Goal: Information Seeking & Learning: Learn about a topic

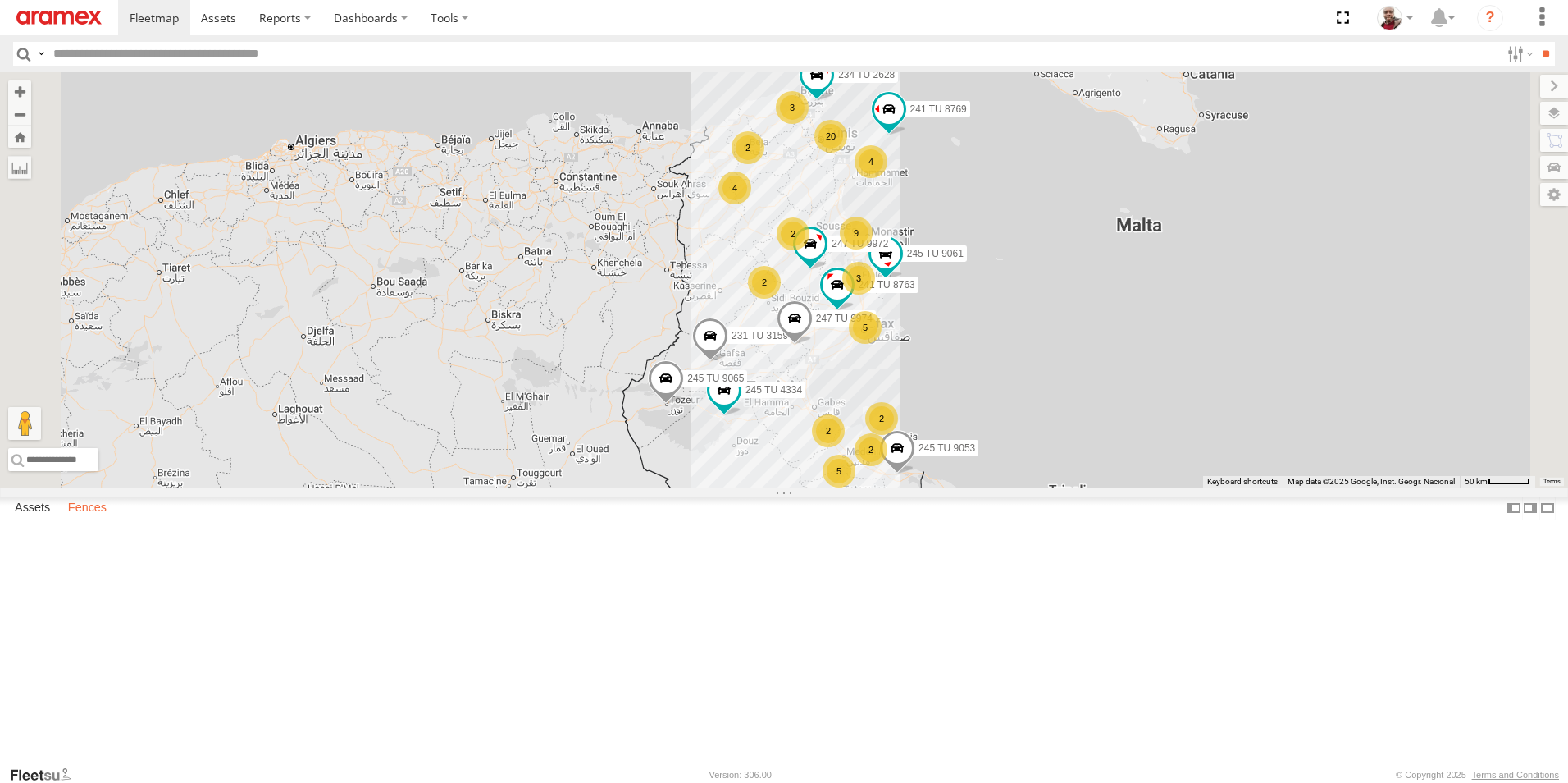
click at [94, 519] on label "Fences" at bounding box center [87, 507] width 55 height 23
click at [0, 0] on div "Gafsa Branch" at bounding box center [0, 0] width 0 height 0
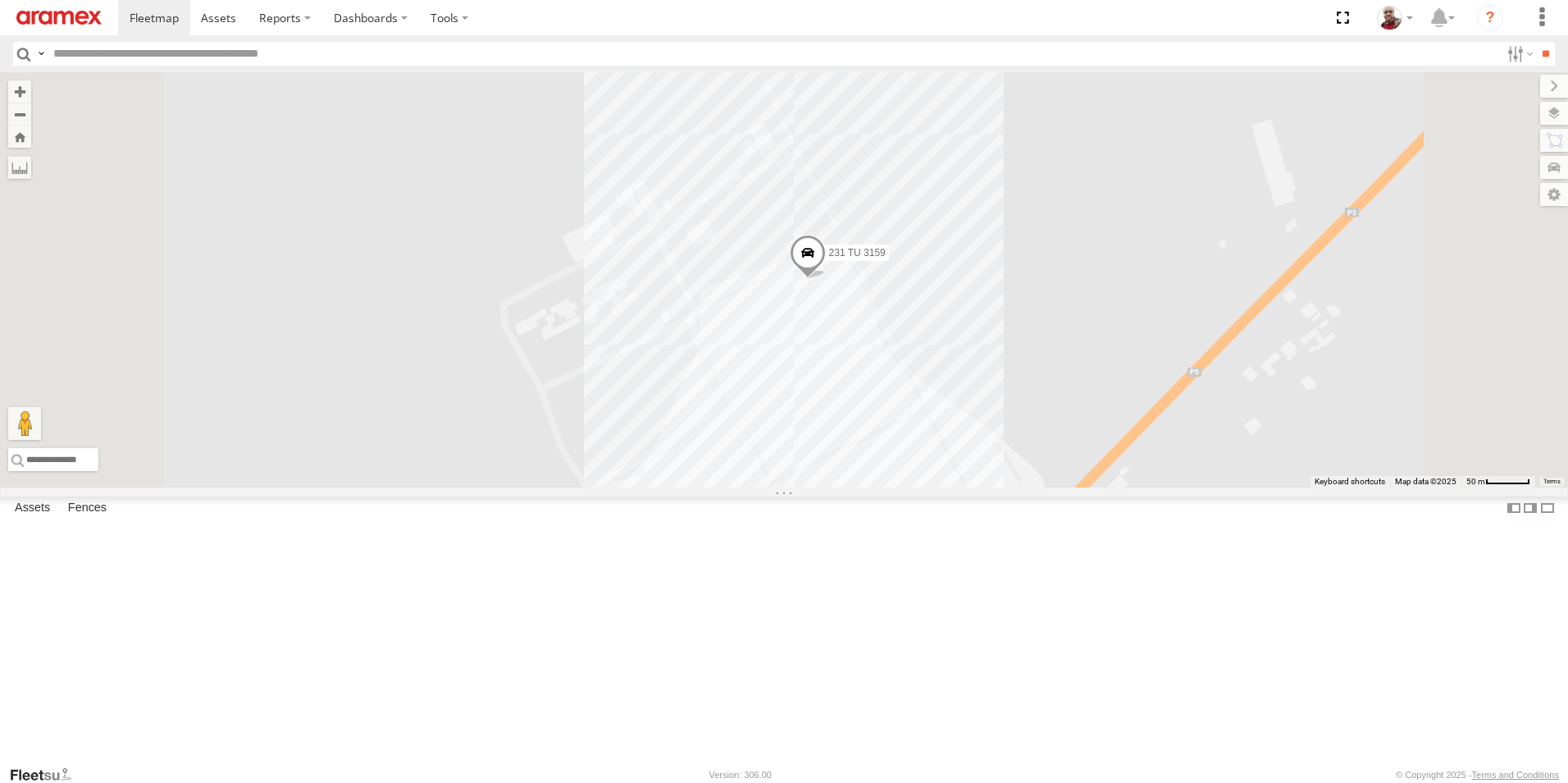
click at [0, 0] on div "Mednine Branch" at bounding box center [0, 0] width 0 height 0
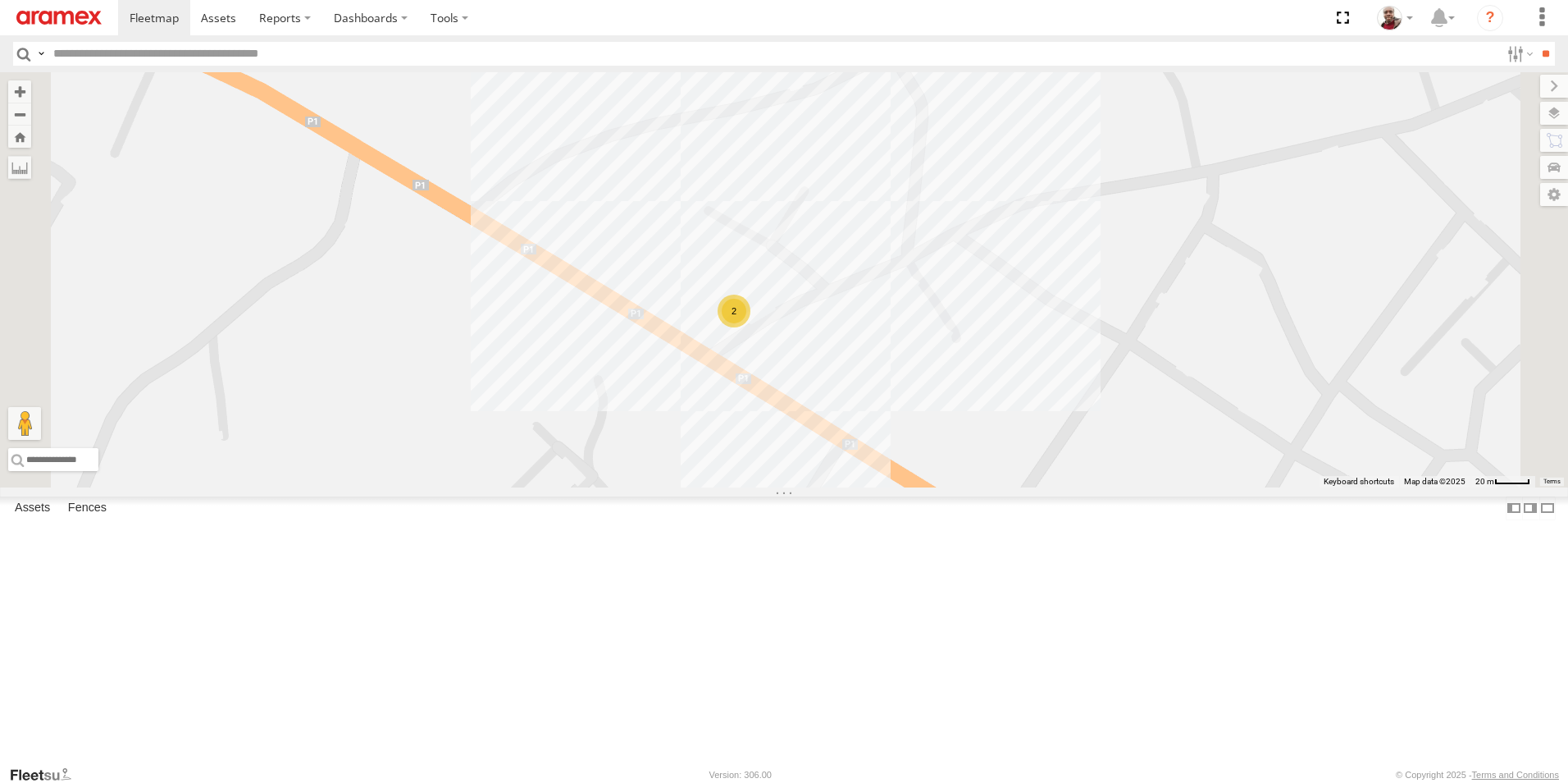
click at [74, 53] on input "text" at bounding box center [773, 54] width 1453 height 24
click at [32, 519] on label "Assets" at bounding box center [33, 507] width 51 height 23
click at [93, 50] on input "text" at bounding box center [773, 54] width 1453 height 24
type input "****"
click at [1536, 42] on input "**" at bounding box center [1546, 54] width 19 height 24
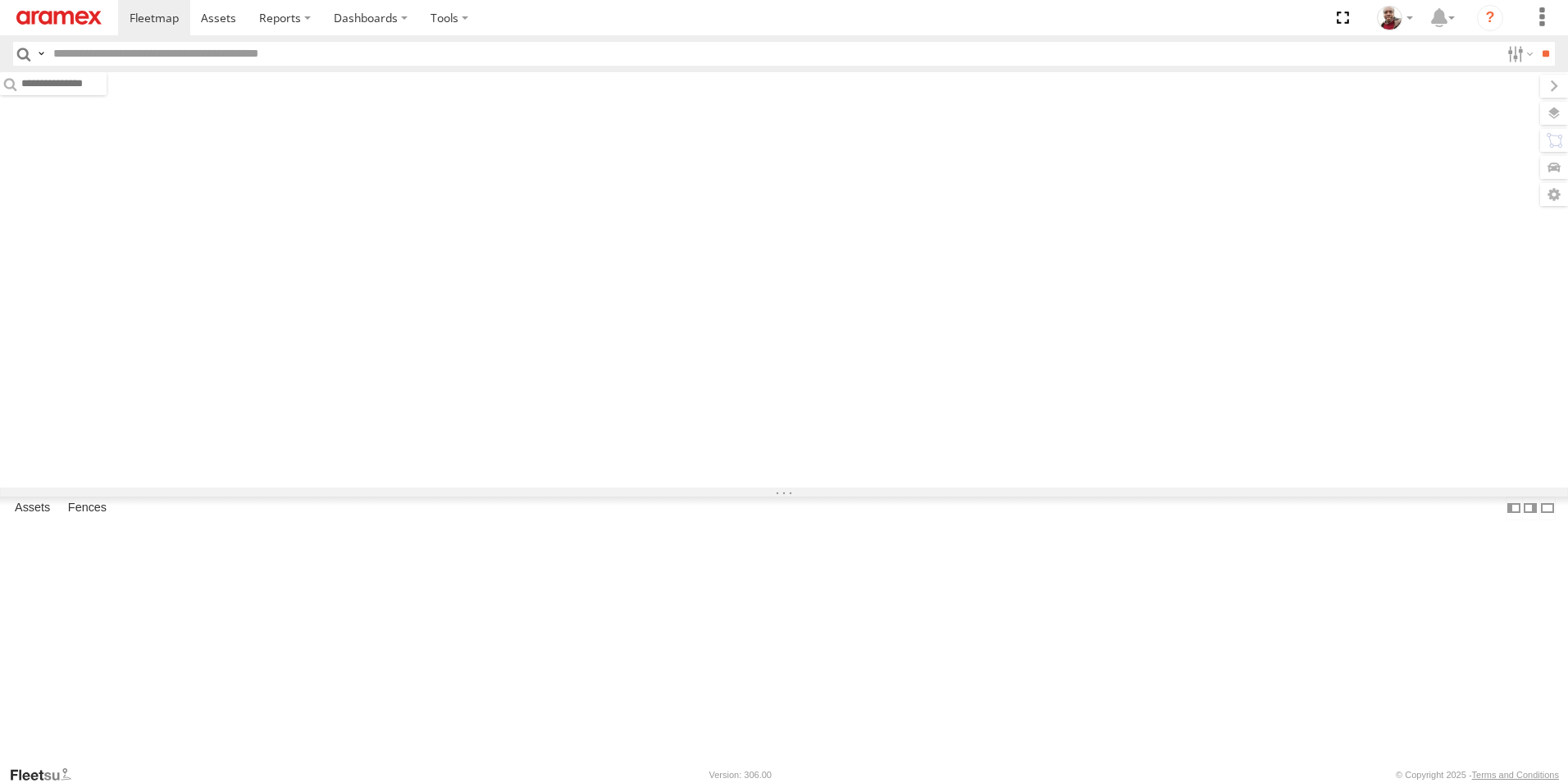
type input "****"
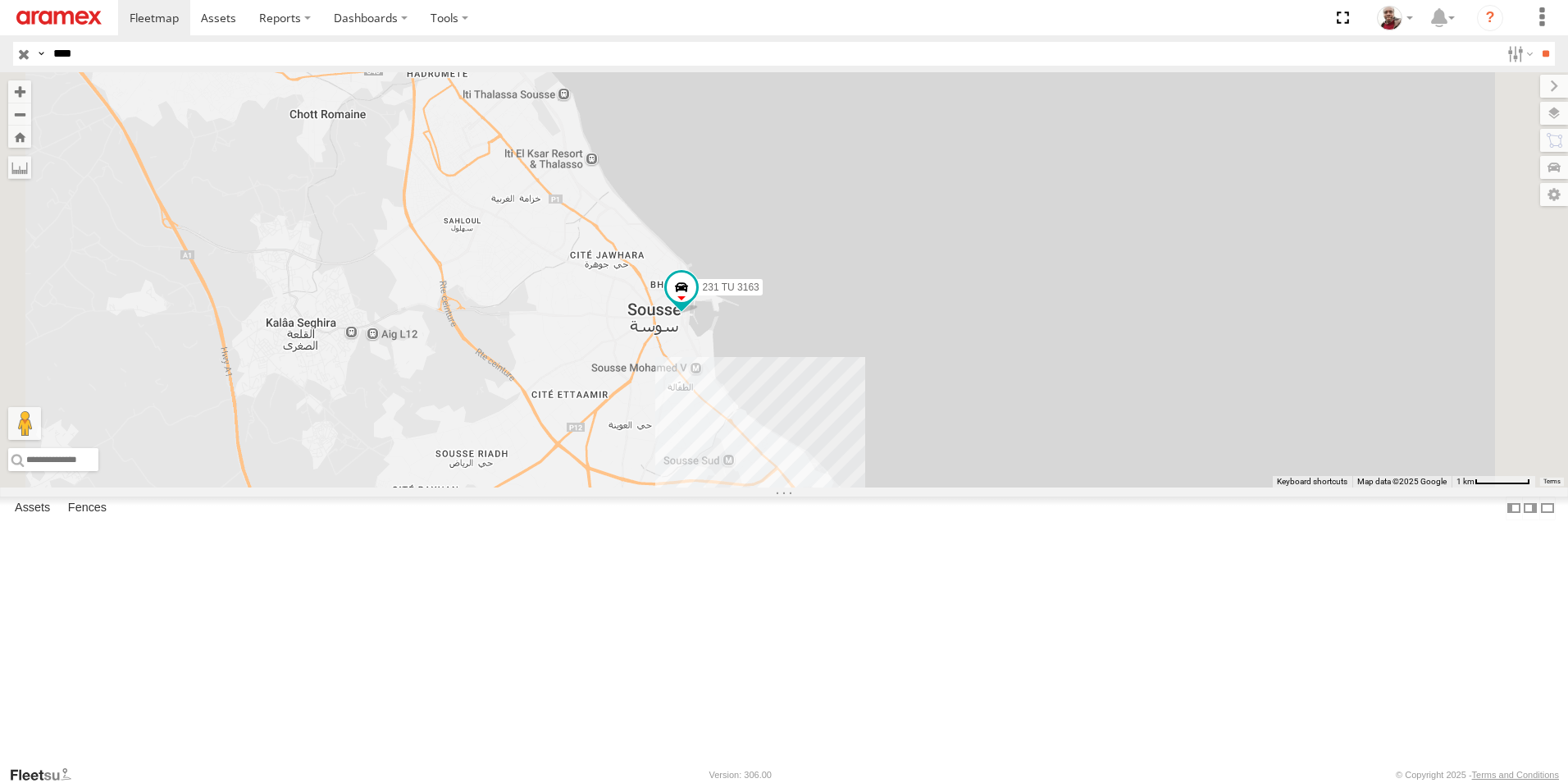
click at [24, 54] on input "button" at bounding box center [23, 54] width 21 height 24
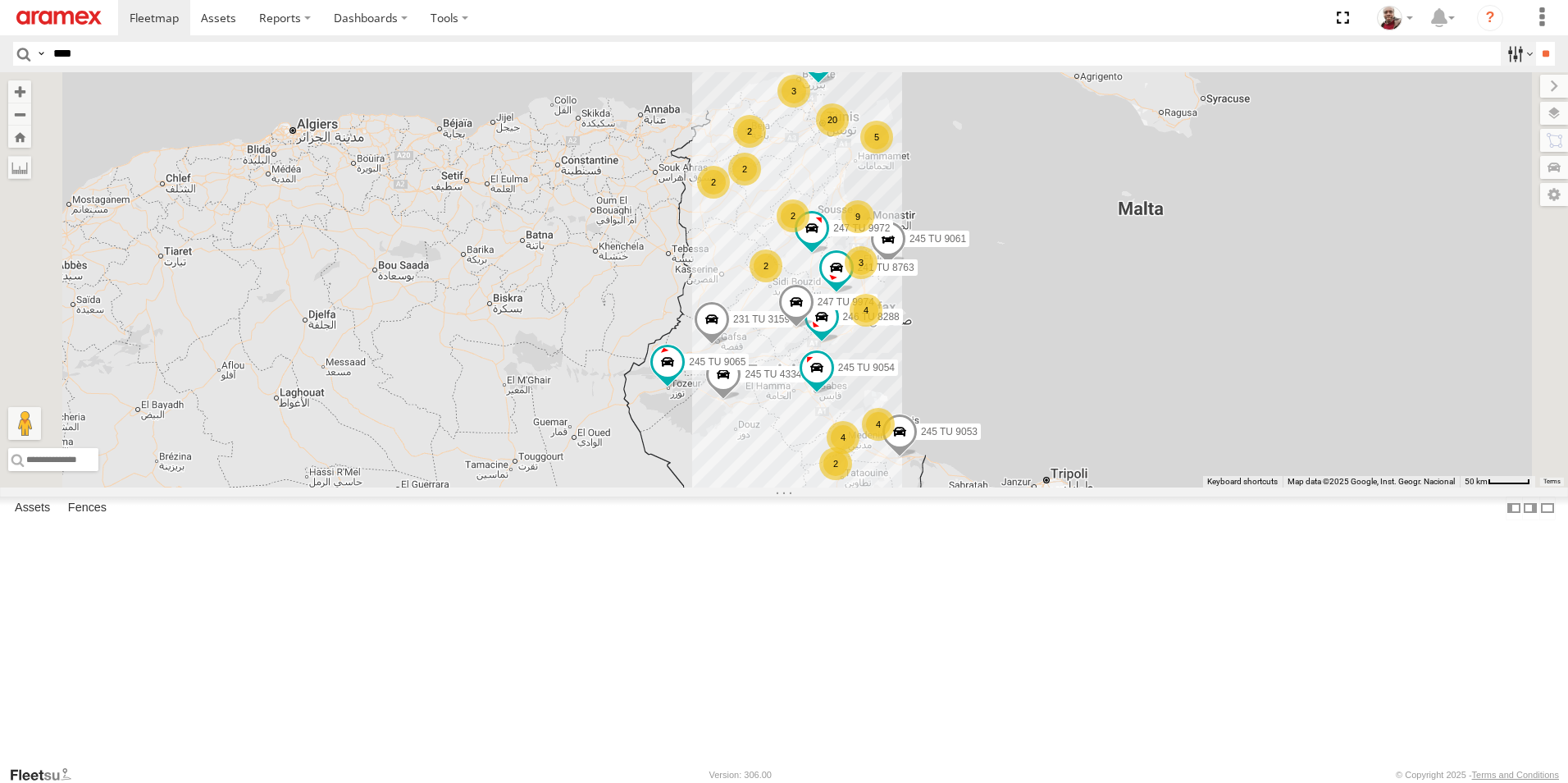
click at [1512, 62] on label at bounding box center [1518, 54] width 35 height 24
click at [0, 0] on span "Offline" at bounding box center [0, 0] width 0 height 0
click at [1536, 57] on input "**" at bounding box center [1546, 54] width 19 height 24
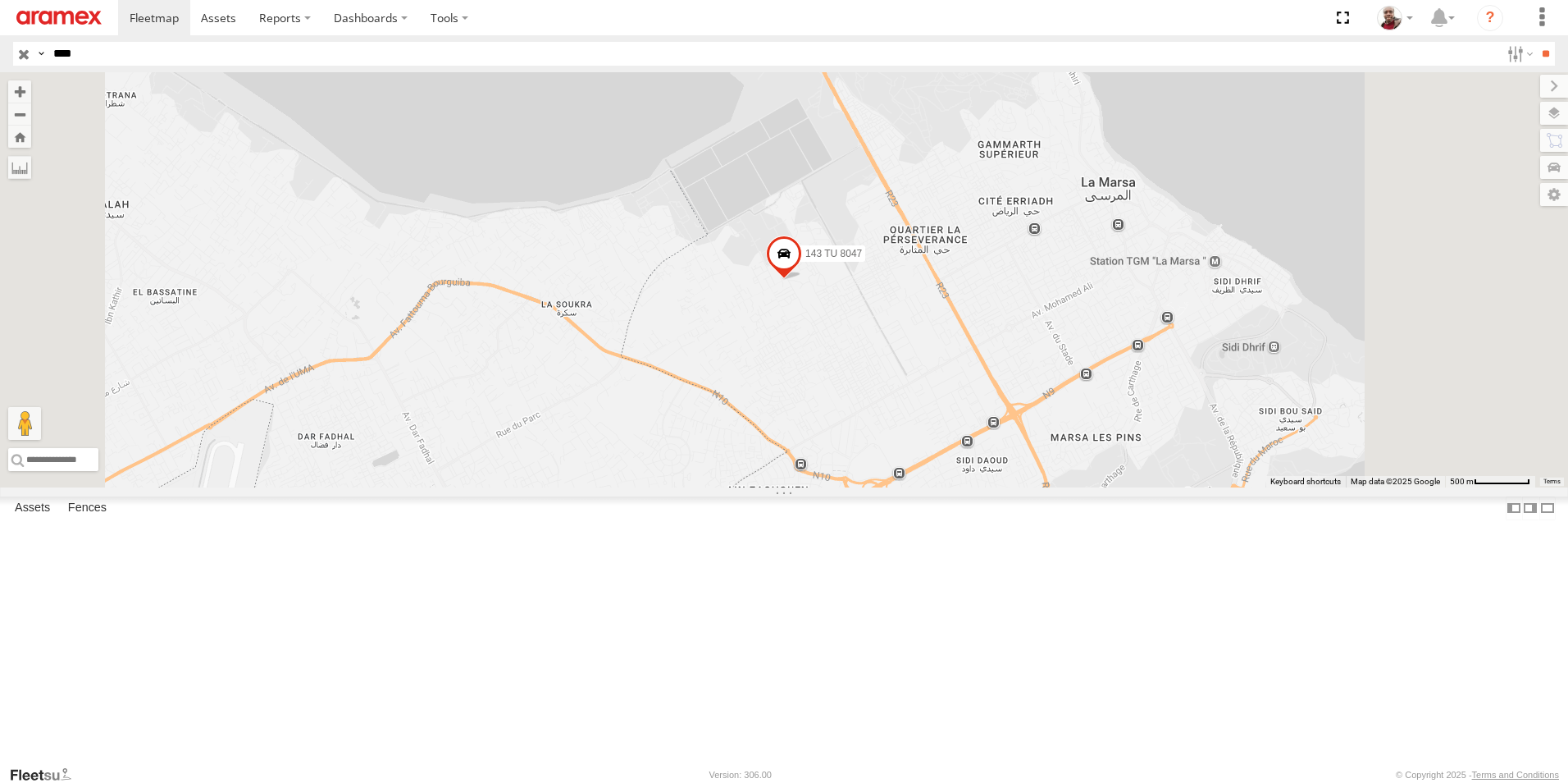
click at [21, 50] on input "button" at bounding box center [23, 54] width 21 height 24
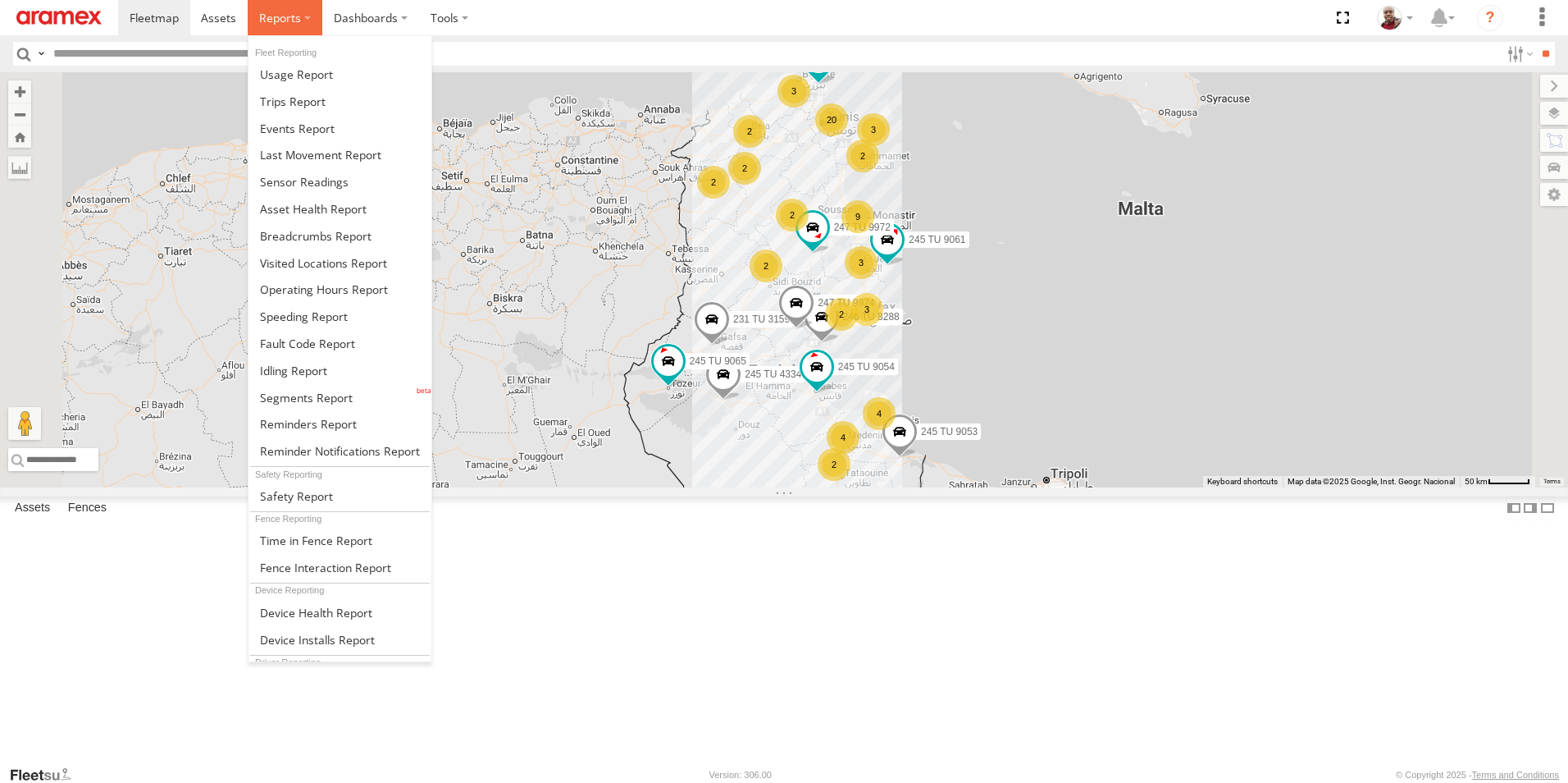
click at [298, 15] on span at bounding box center [280, 18] width 42 height 15
click at [305, 389] on span at bounding box center [306, 397] width 92 height 15
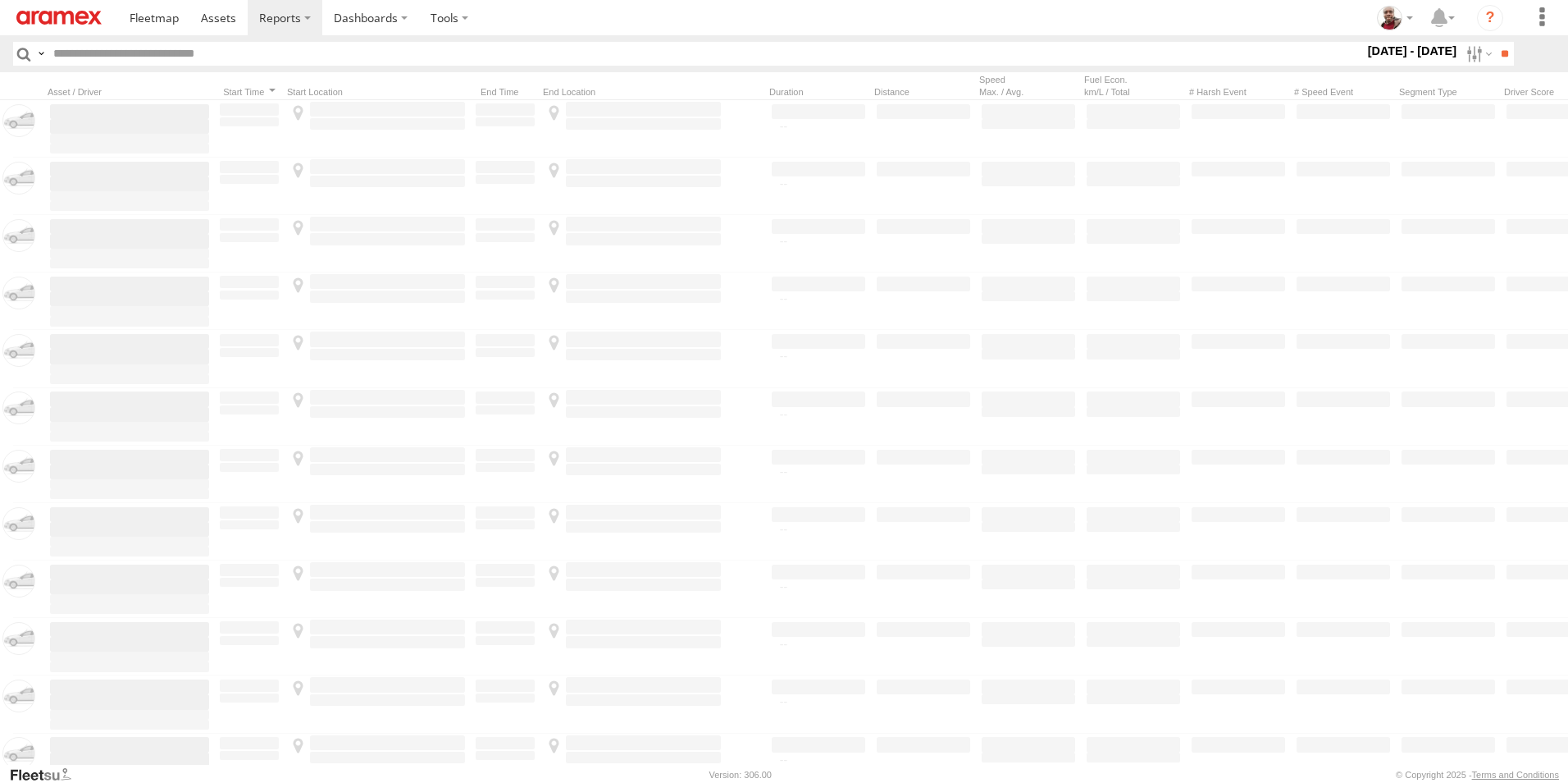
click at [1462, 55] on label at bounding box center [1476, 54] width 35 height 24
drag, startPoint x: 1473, startPoint y: 161, endPoint x: 1489, endPoint y: 161, distance: 16.0
click at [0, 0] on label at bounding box center [0, 0] width 0 height 0
click at [1497, 59] on input "**" at bounding box center [1505, 54] width 19 height 24
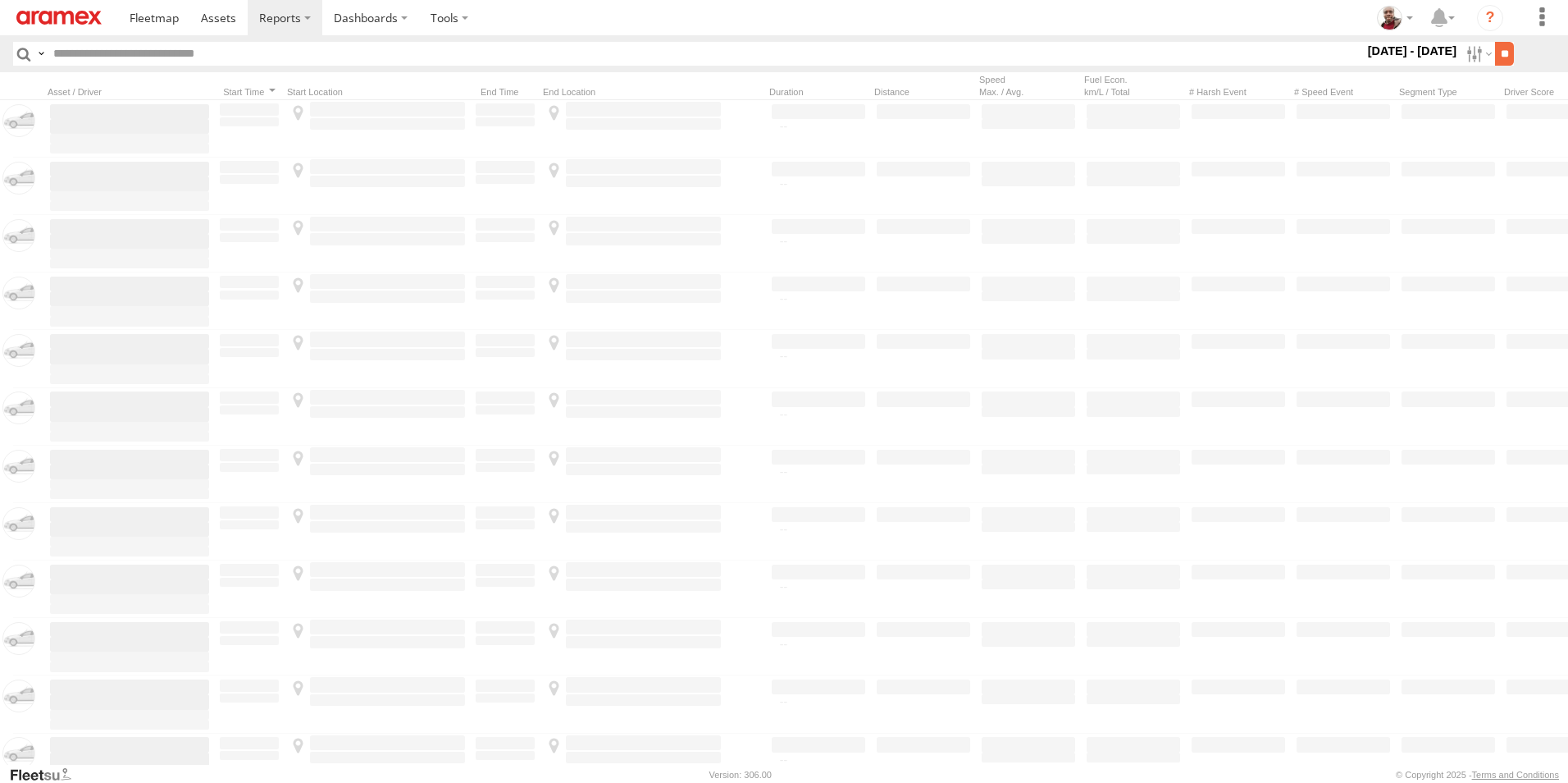
scroll to position [0, 1]
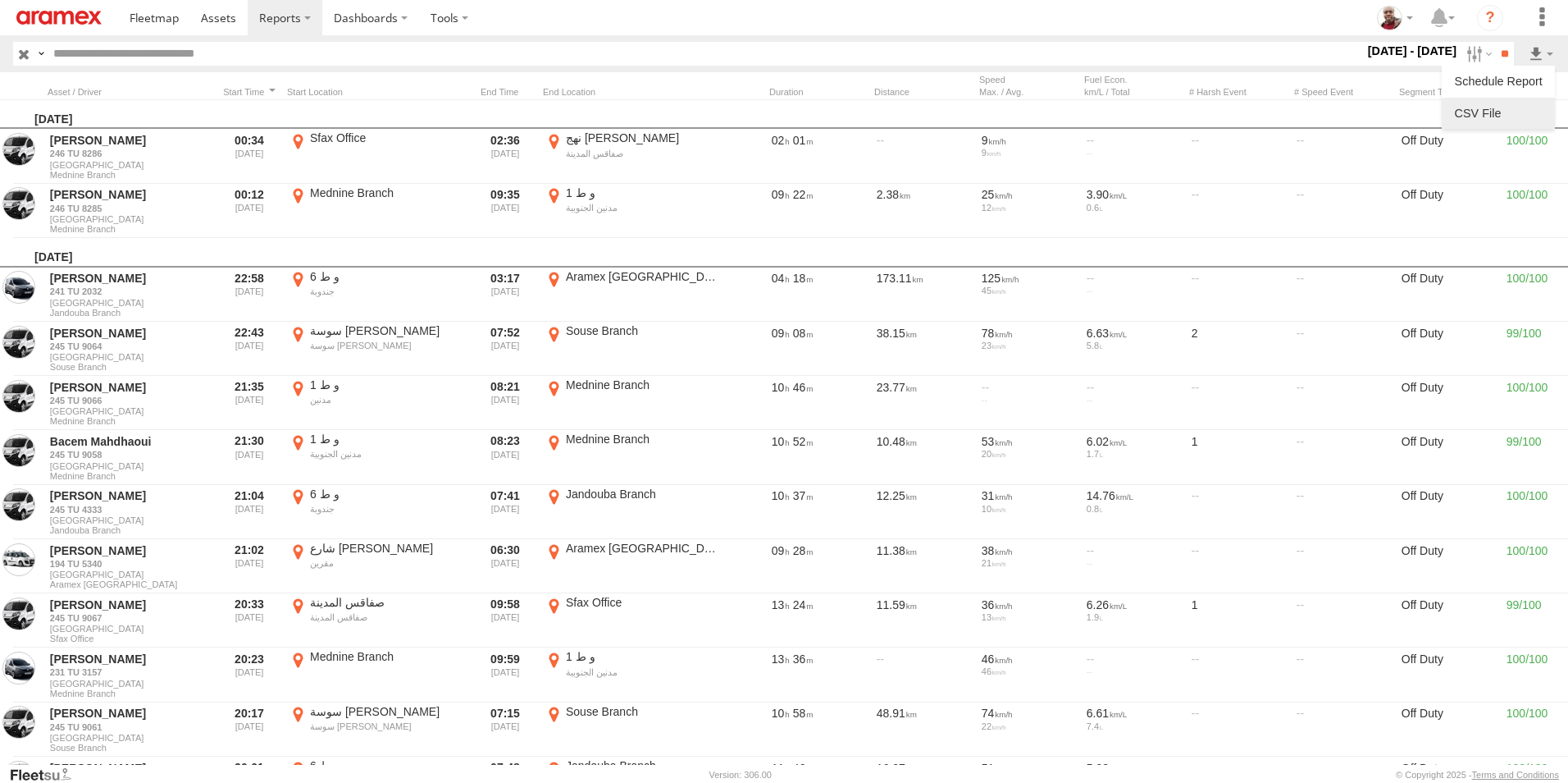
click at [1487, 110] on link at bounding box center [1498, 113] width 100 height 25
click at [56, 13] on img at bounding box center [59, 17] width 86 height 14
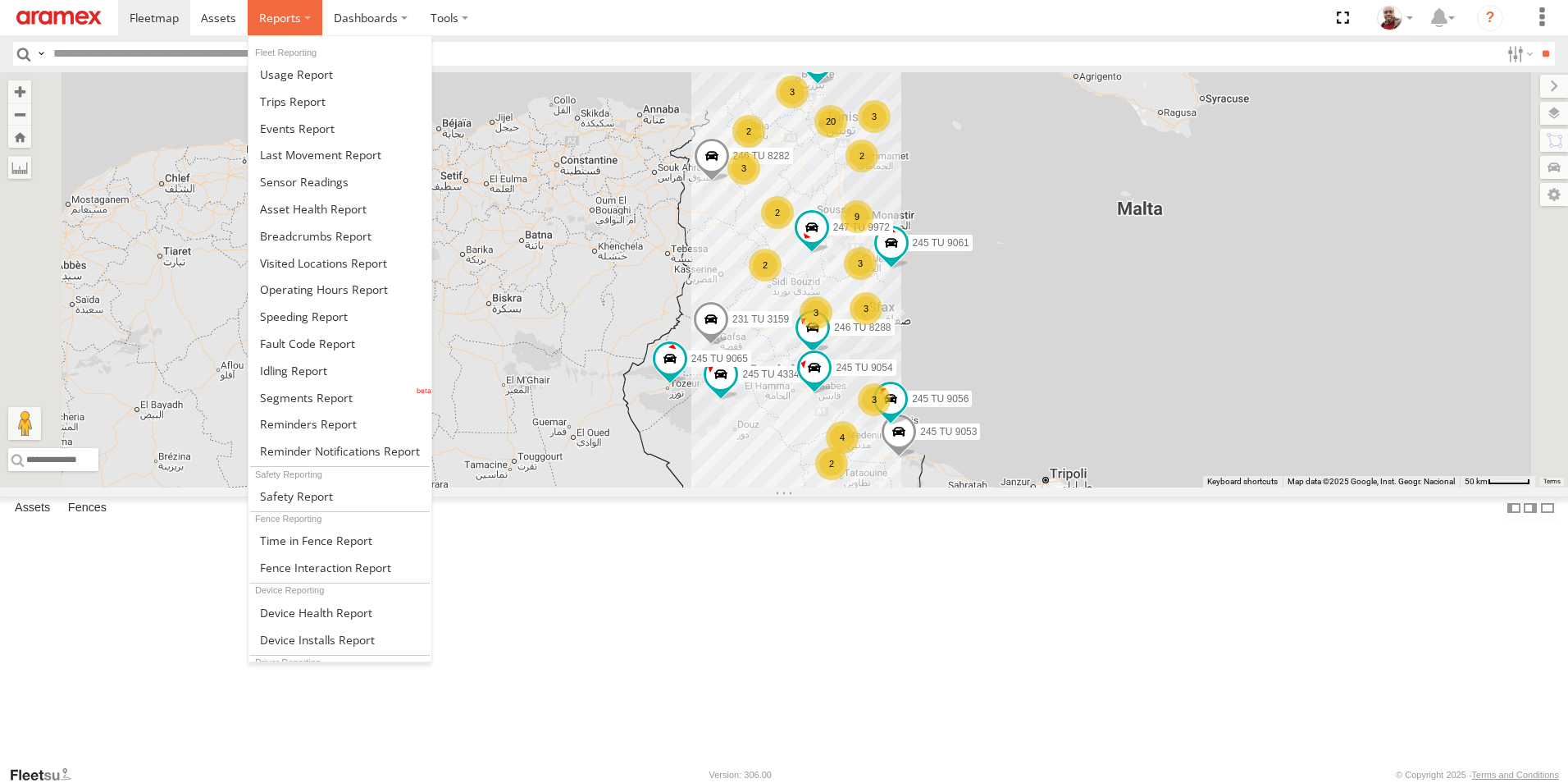
click at [309, 21] on label at bounding box center [285, 17] width 74 height 35
click at [298, 137] on link at bounding box center [340, 128] width 183 height 27
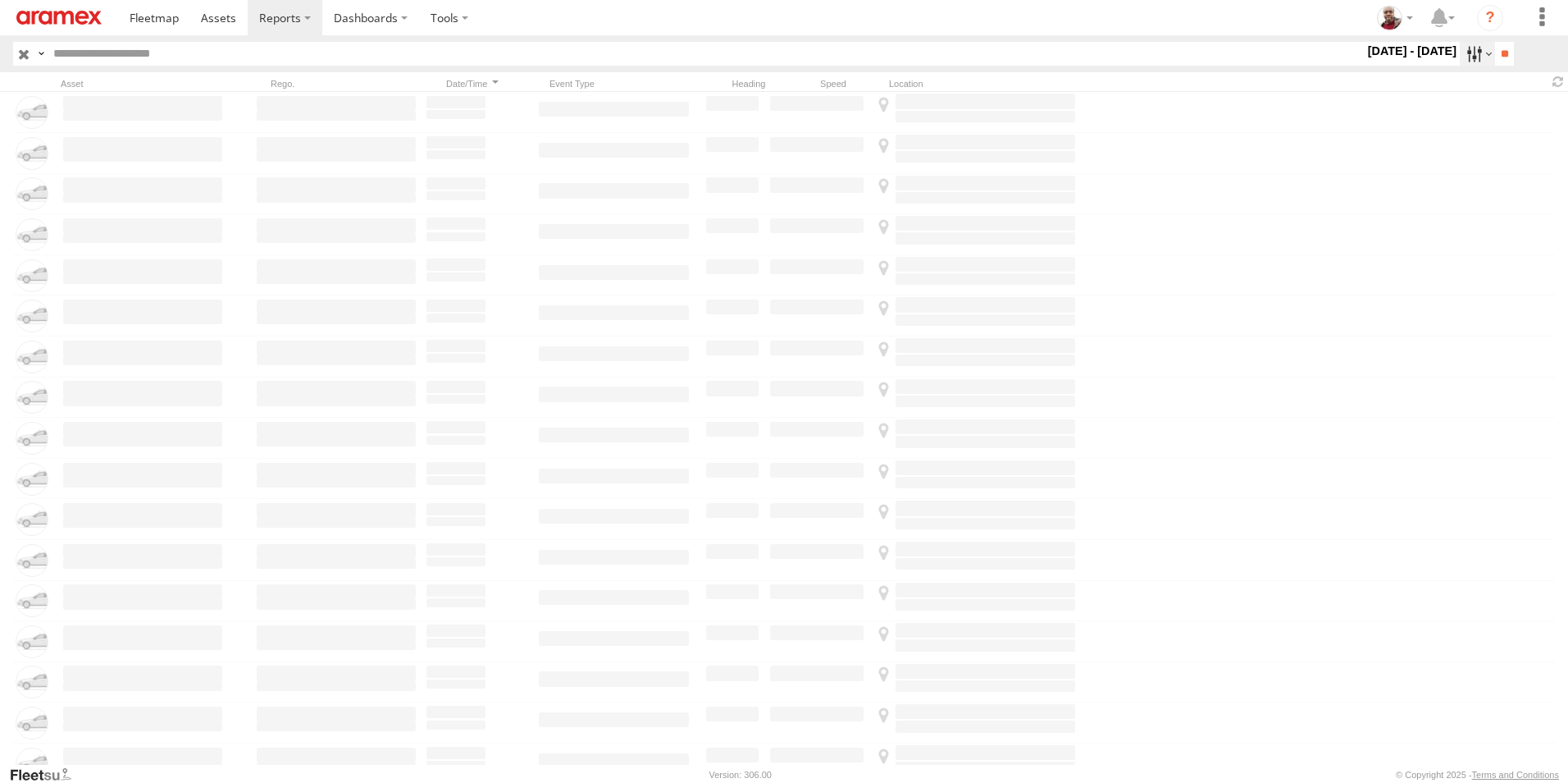
click at [1464, 51] on label at bounding box center [1476, 54] width 35 height 24
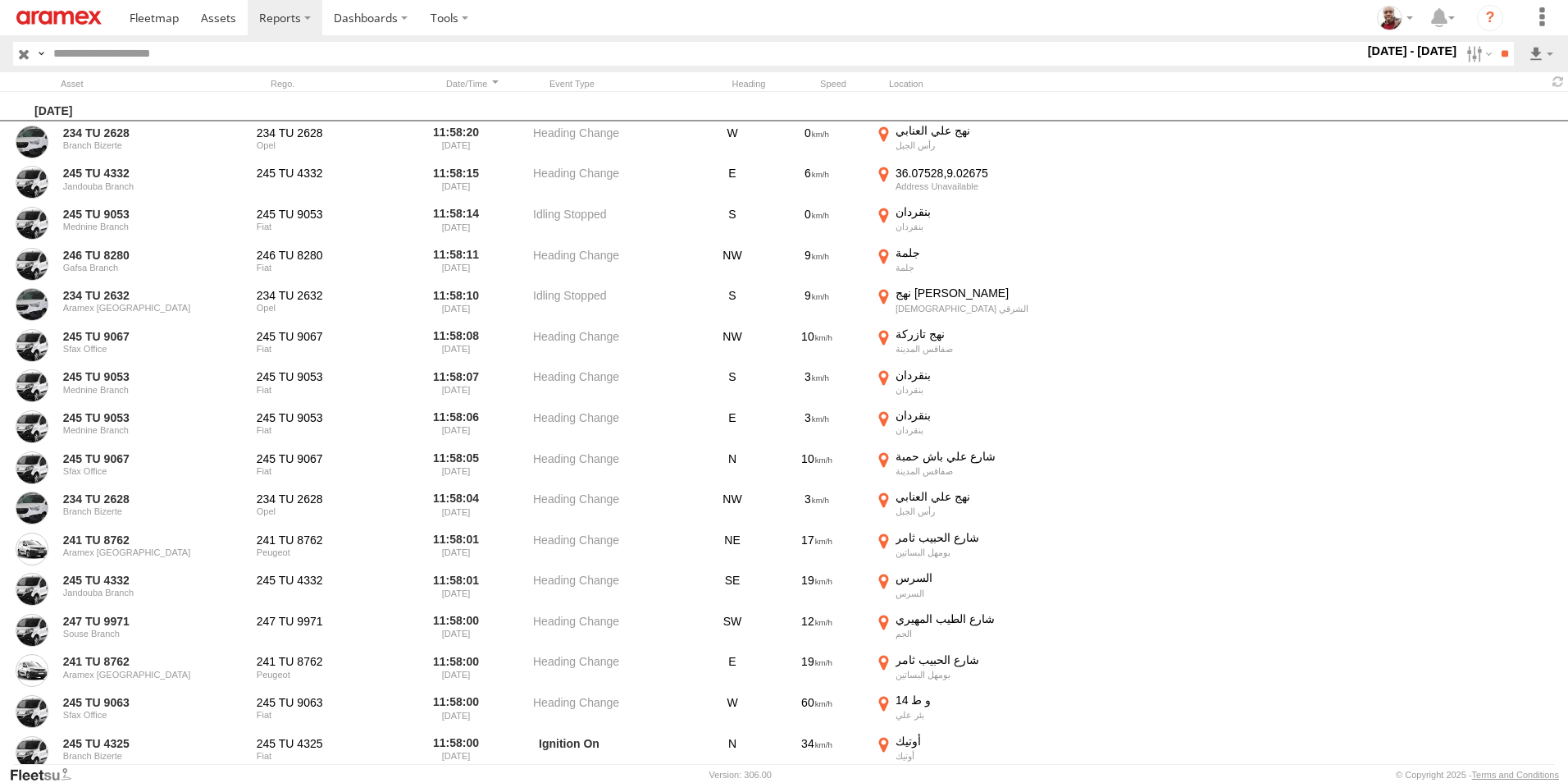
click at [0, 0] on label at bounding box center [0, 0] width 0 height 0
click at [0, 0] on span "Speeding" at bounding box center [0, 0] width 0 height 0
click at [1504, 53] on input "**" at bounding box center [1505, 54] width 19 height 24
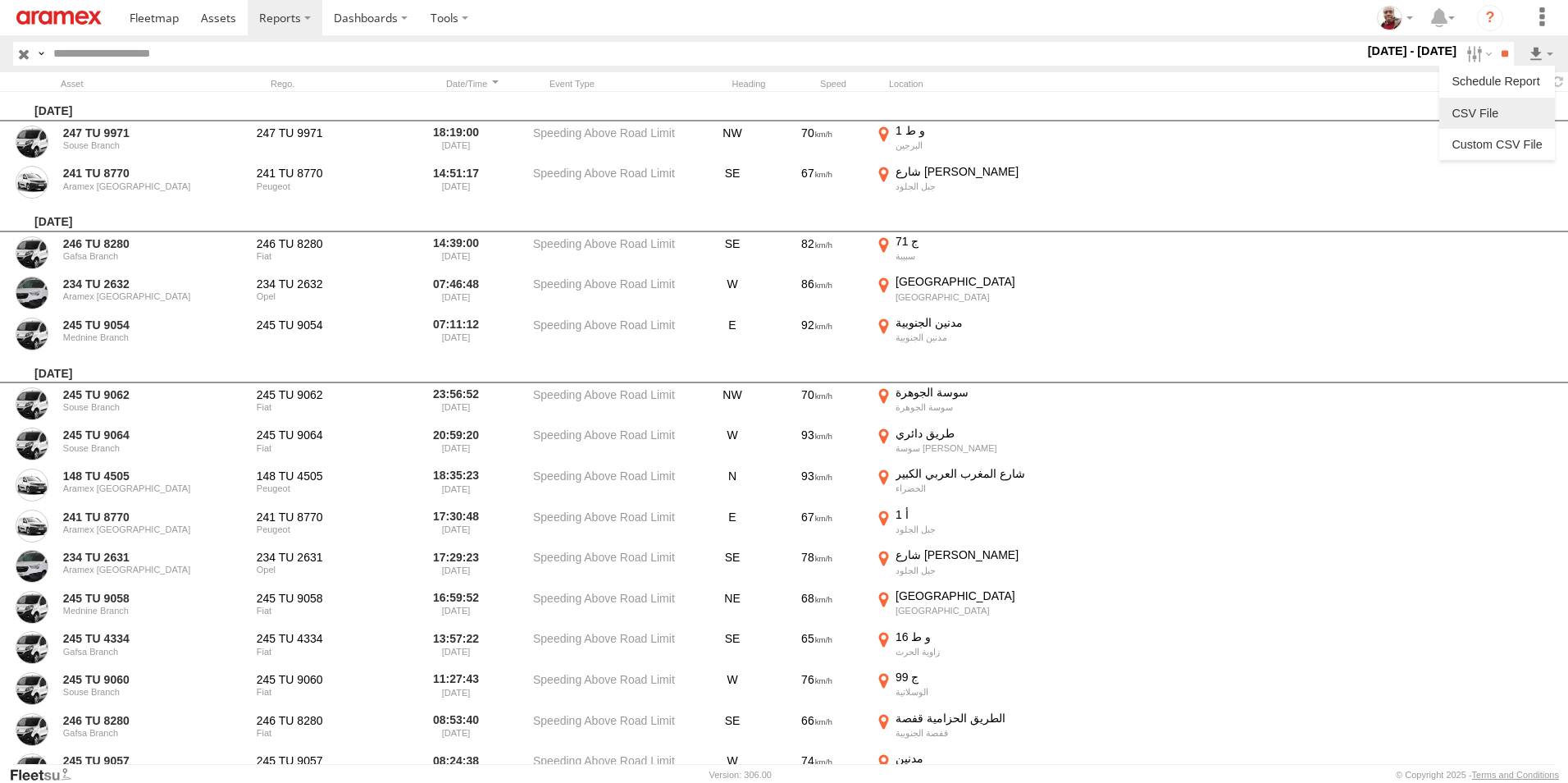
click at [1493, 112] on link at bounding box center [1497, 113] width 103 height 25
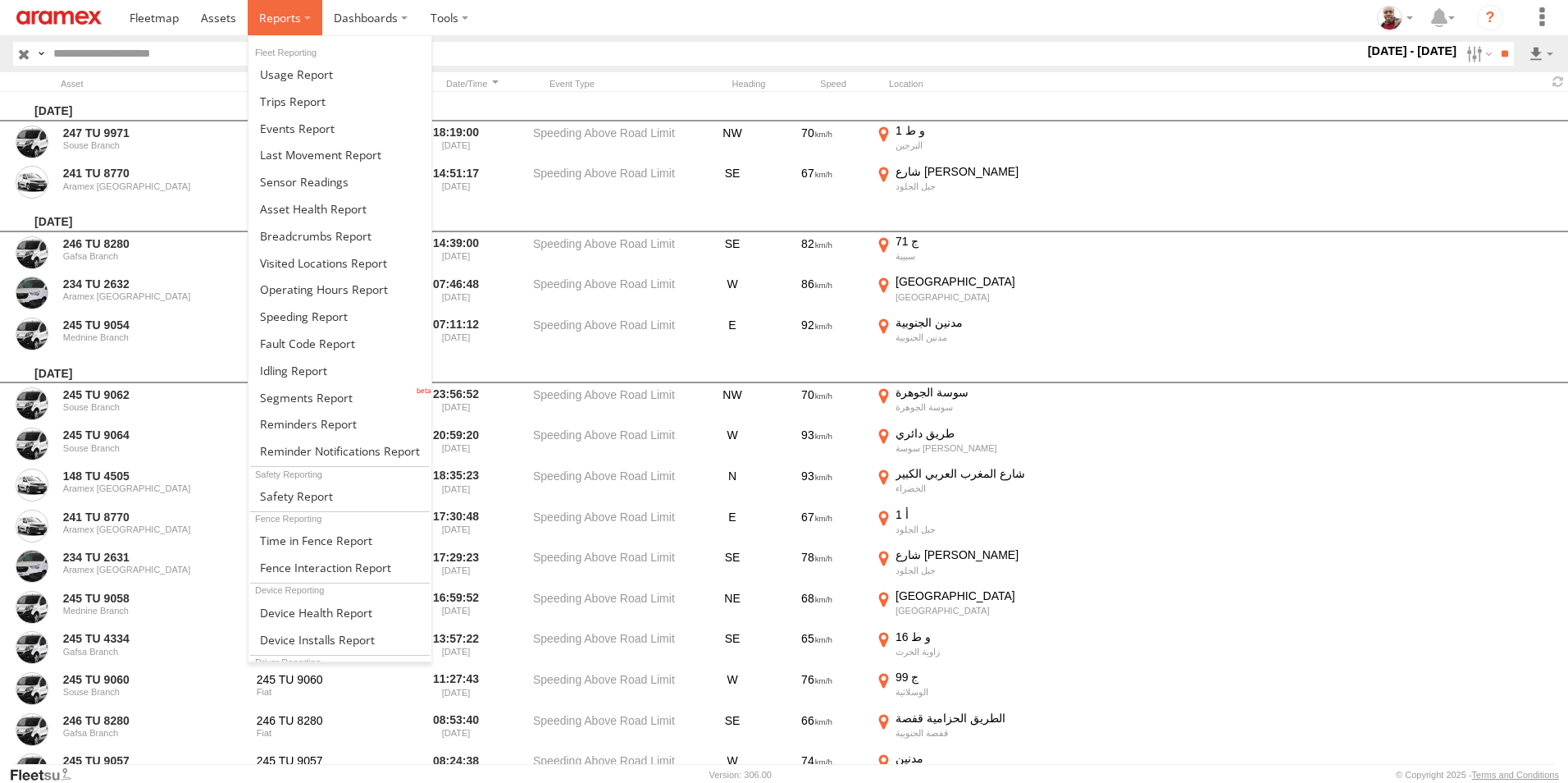
click at [288, 20] on span at bounding box center [280, 18] width 42 height 15
click at [281, 128] on span at bounding box center [297, 128] width 74 height 15
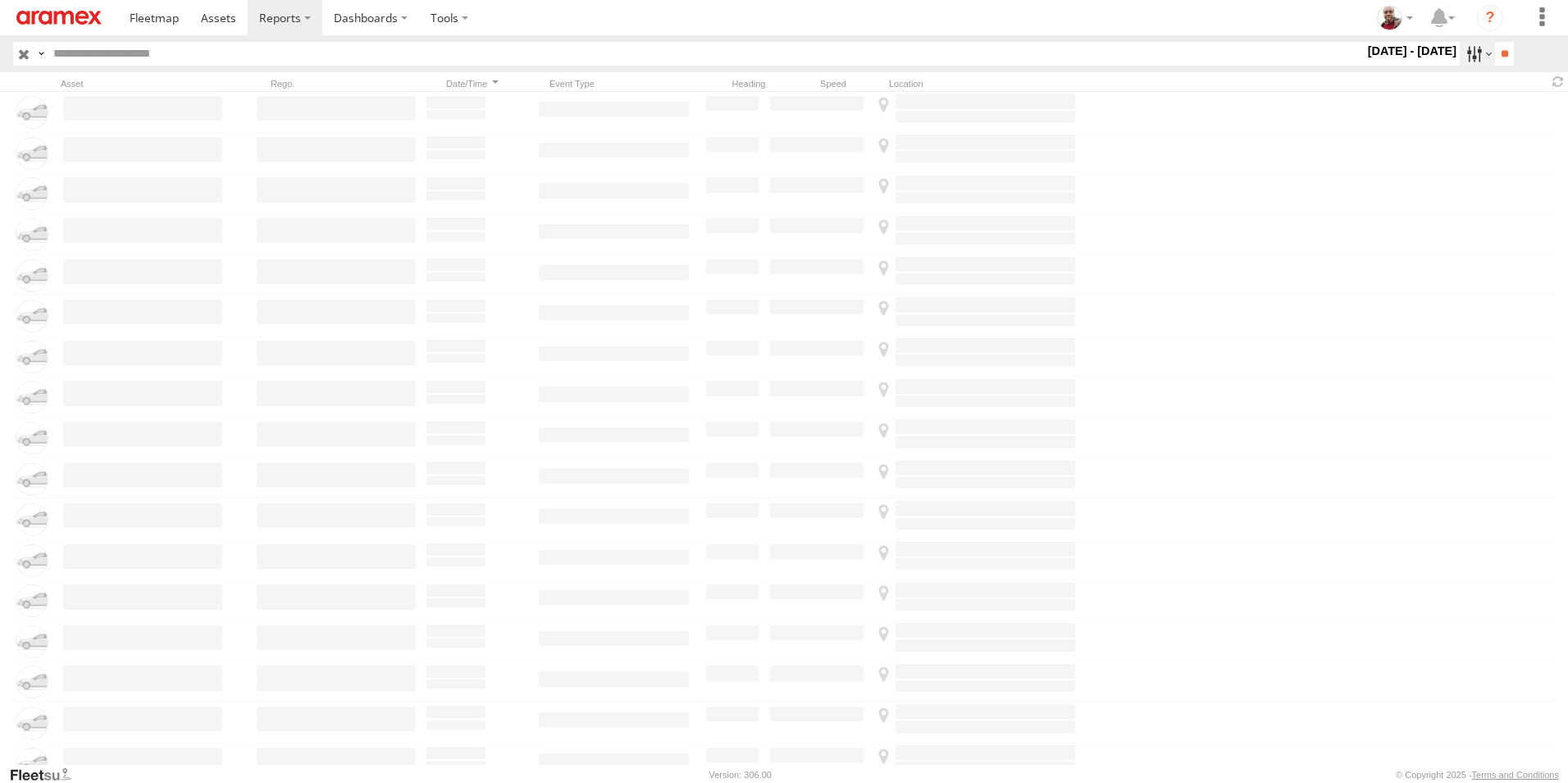
click at [1461, 52] on label at bounding box center [1476, 54] width 35 height 24
click at [0, 0] on span "Speeding" at bounding box center [0, 0] width 0 height 0
click at [0, 0] on span "Harsh Braking" at bounding box center [0, 0] width 0 height 0
click at [0, 0] on span "Harsh Right Cornering" at bounding box center [0, 0] width 0 height 0
click at [0, 0] on span "Harsh Left Cornering" at bounding box center [0, 0] width 0 height 0
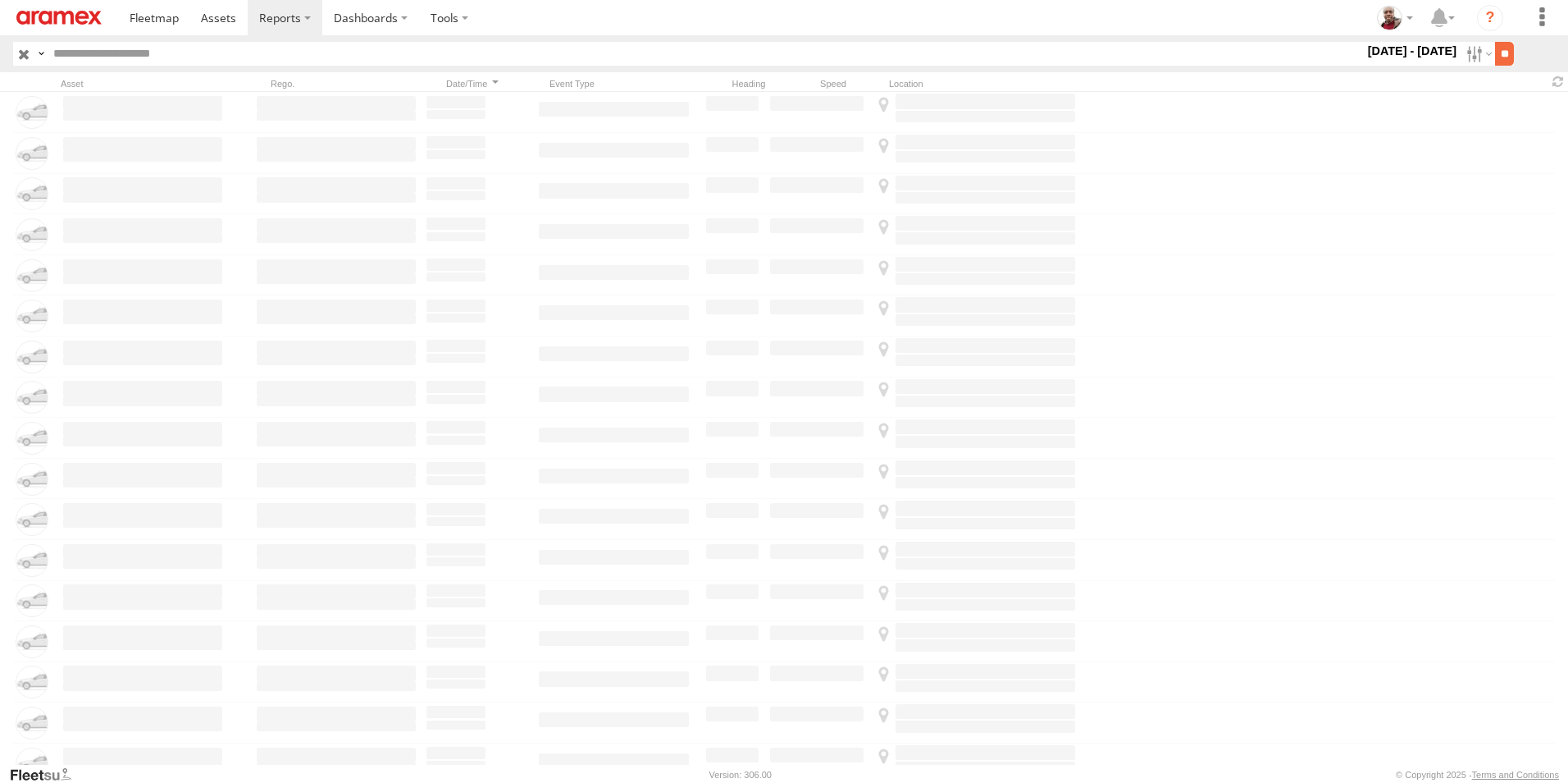
click at [1495, 55] on input "**" at bounding box center [1505, 54] width 19 height 24
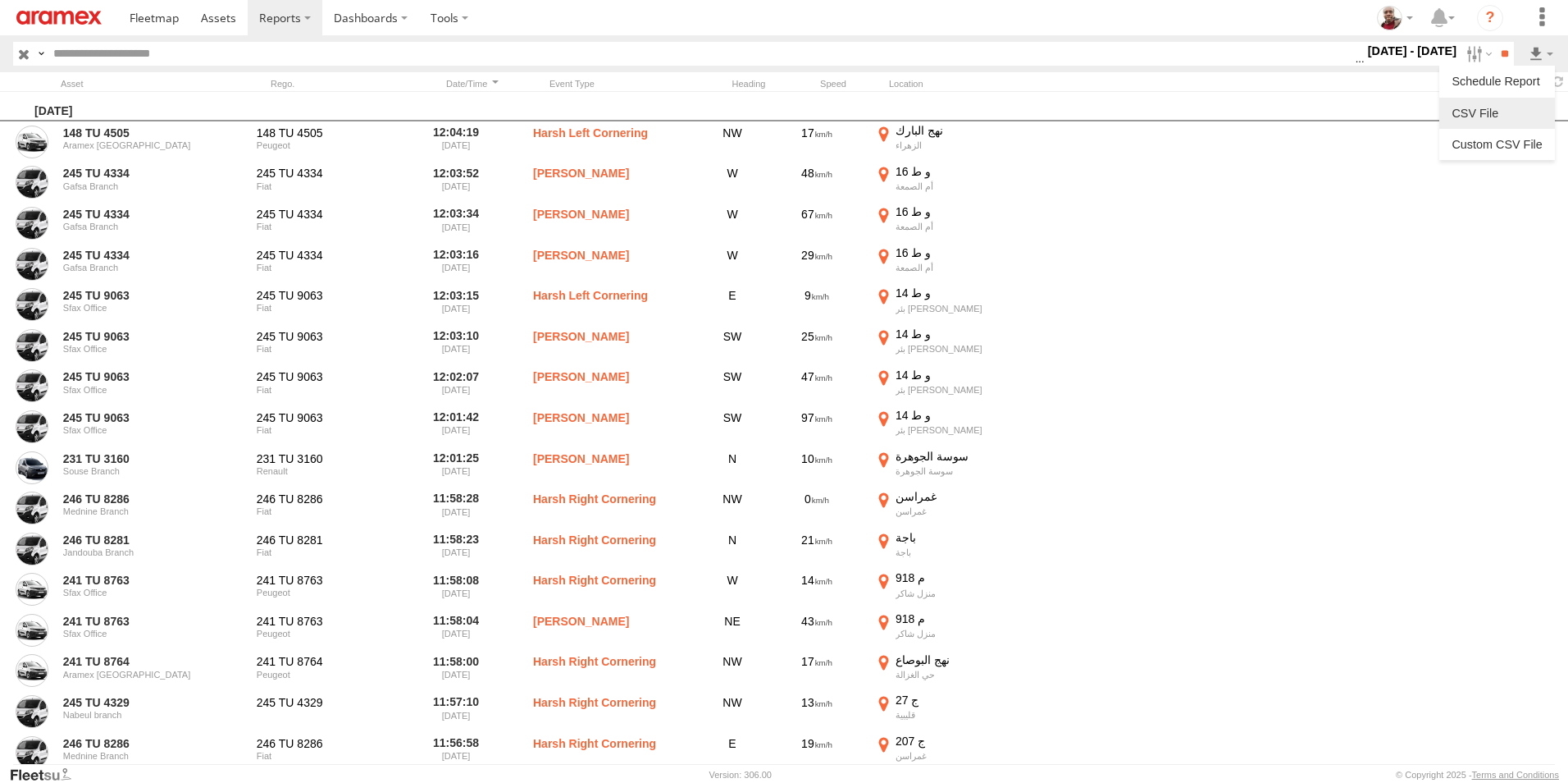
click at [1492, 106] on link at bounding box center [1497, 113] width 103 height 25
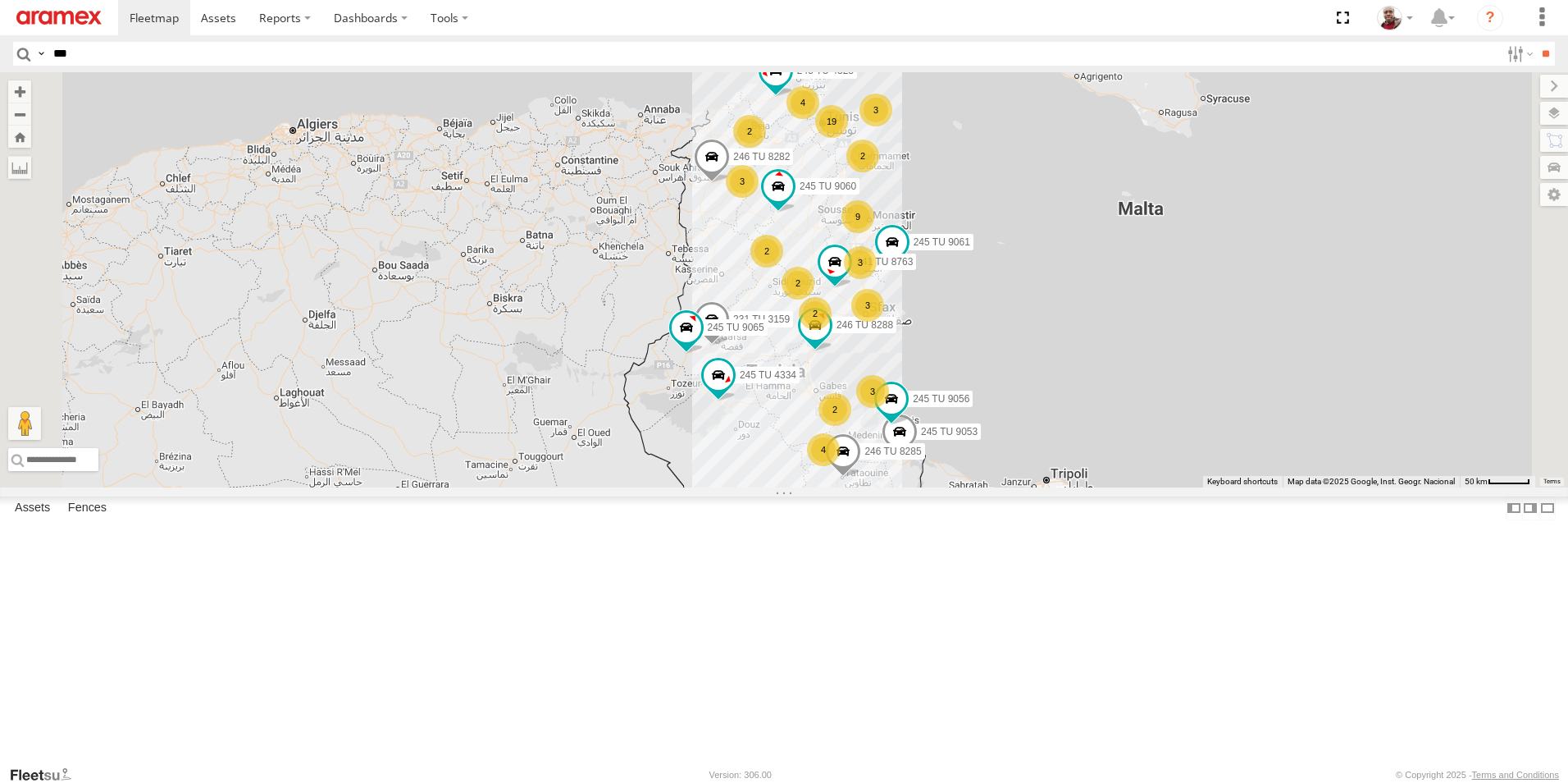
scroll to position [0, 1]
type input "****"
click at [1536, 42] on input "**" at bounding box center [1546, 54] width 19 height 24
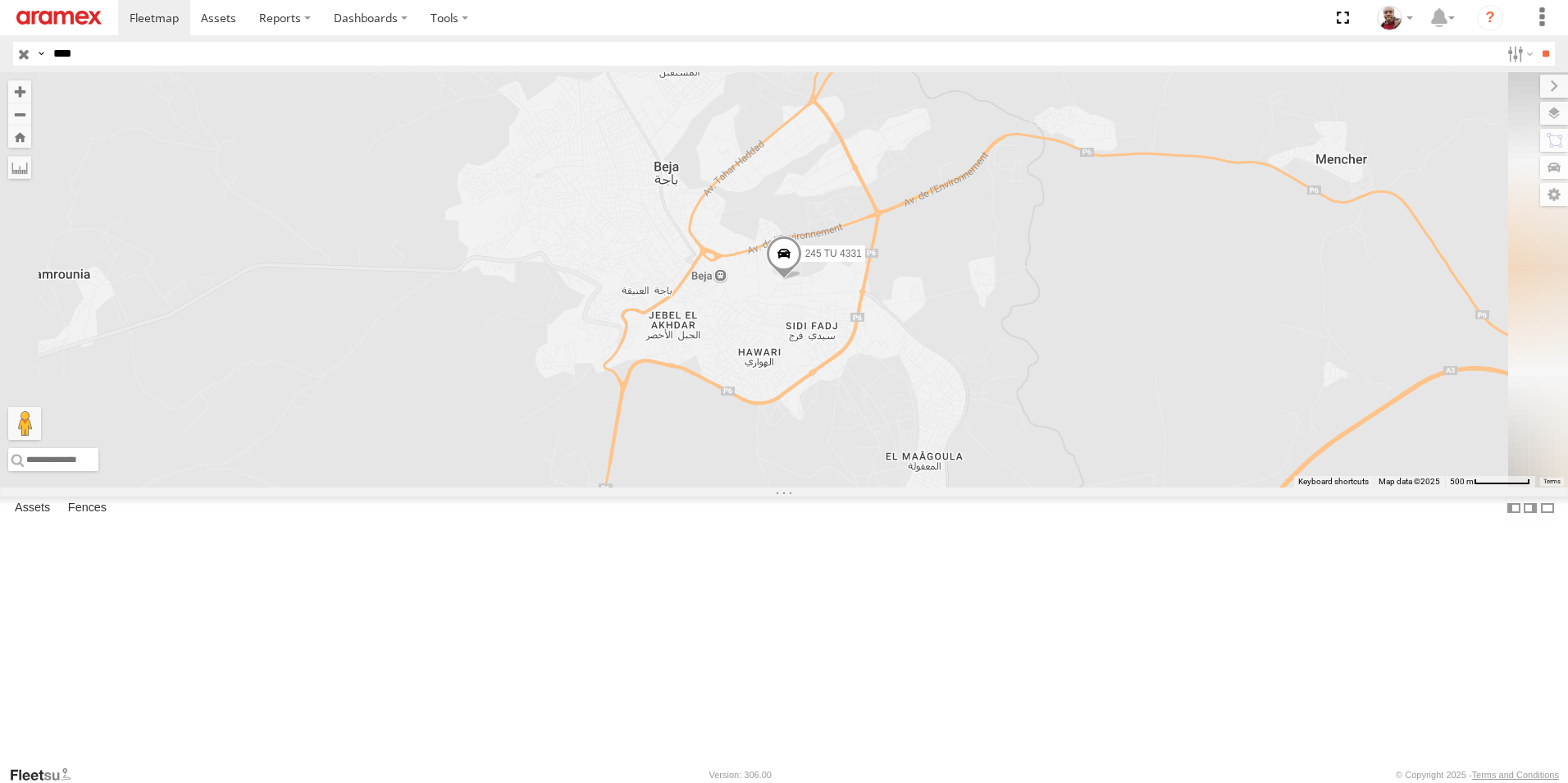
click at [802, 281] on span at bounding box center [784, 258] width 36 height 44
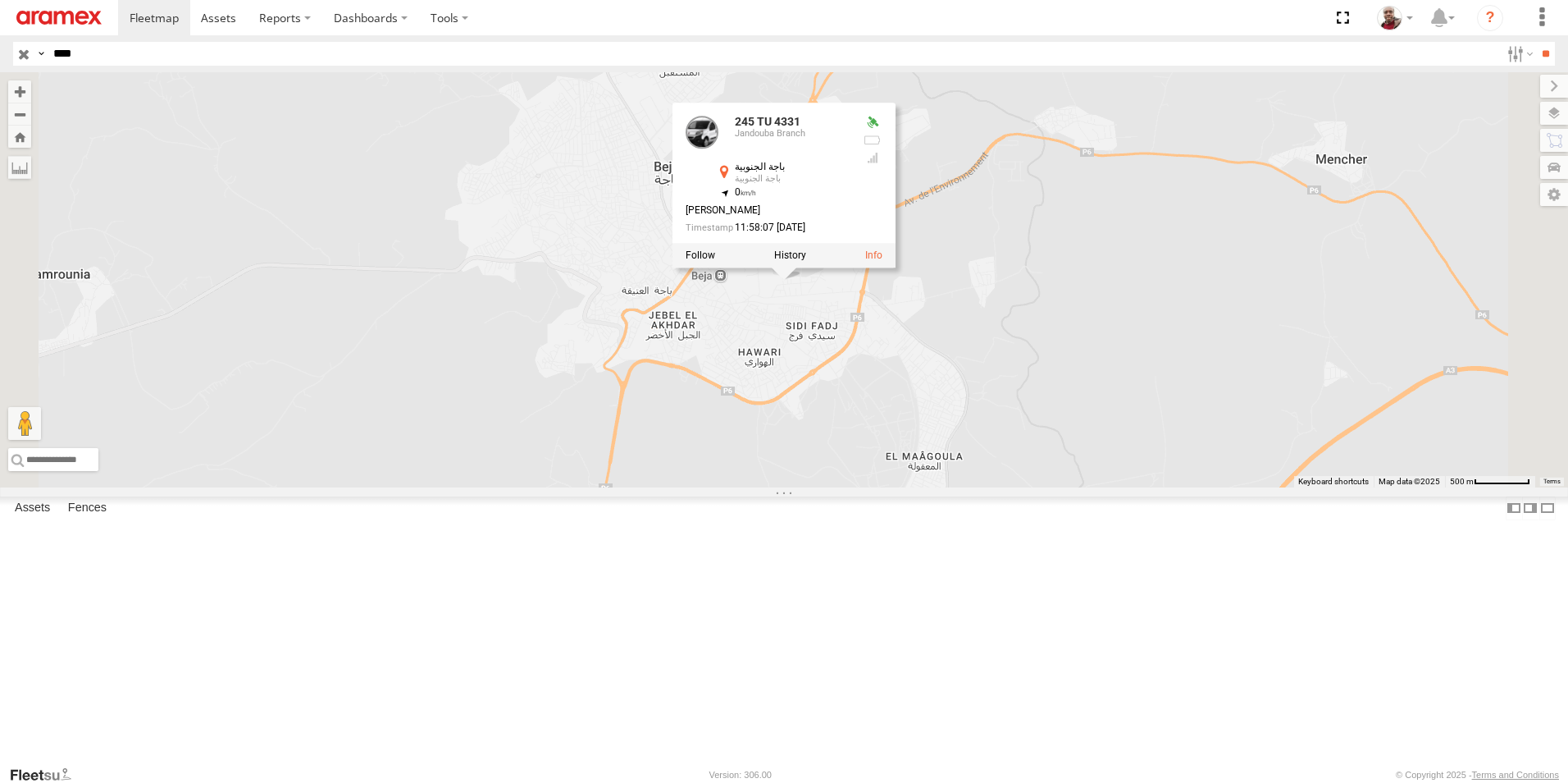
click at [1015, 454] on div "245 TU 4331 245 TU 4331 Jandouba Branch باجة الجنوبية باجة الجنوبية 36.72435 , …" at bounding box center [784, 279] width 1568 height 415
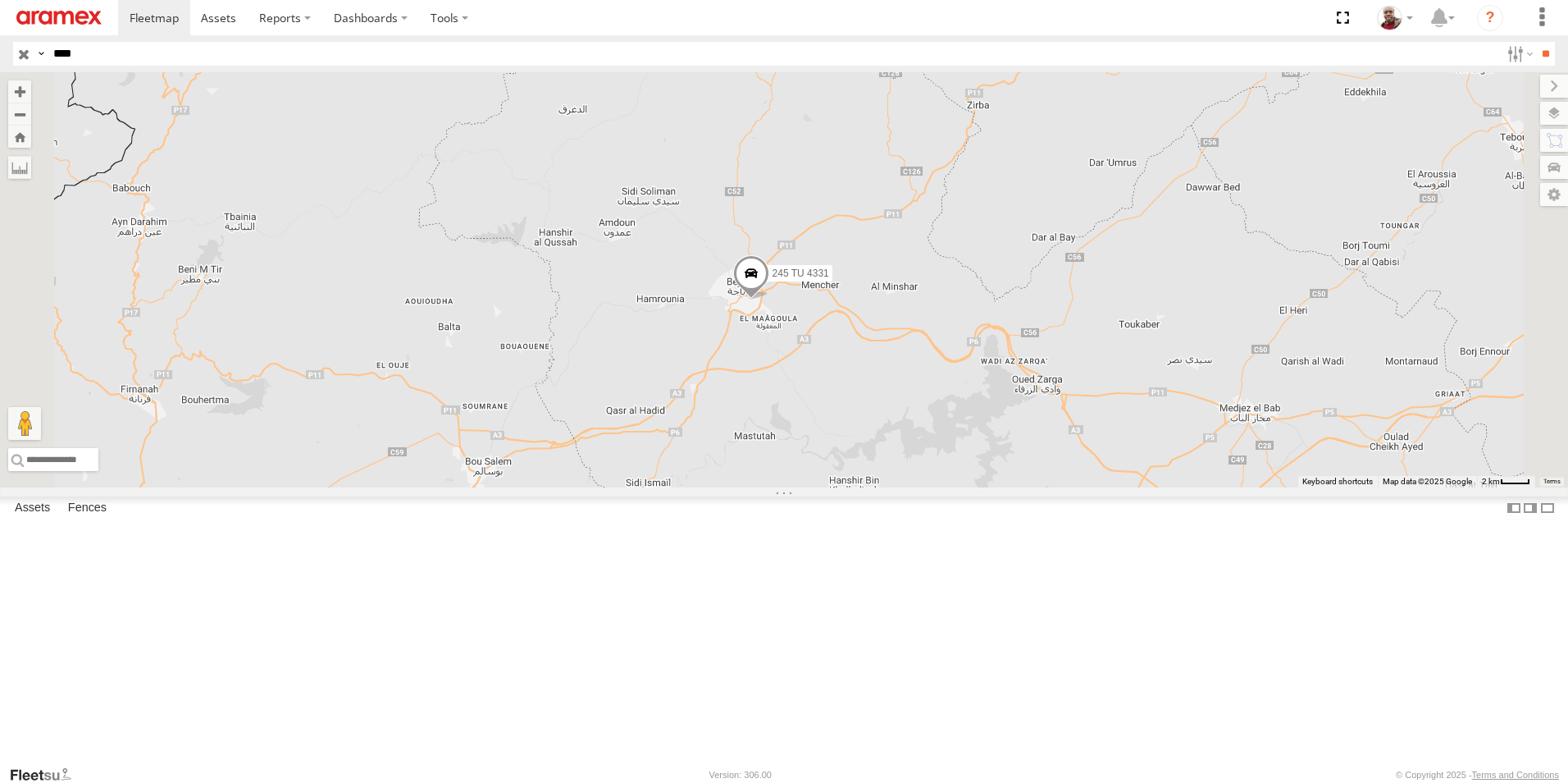
click at [769, 300] on span at bounding box center [751, 278] width 36 height 44
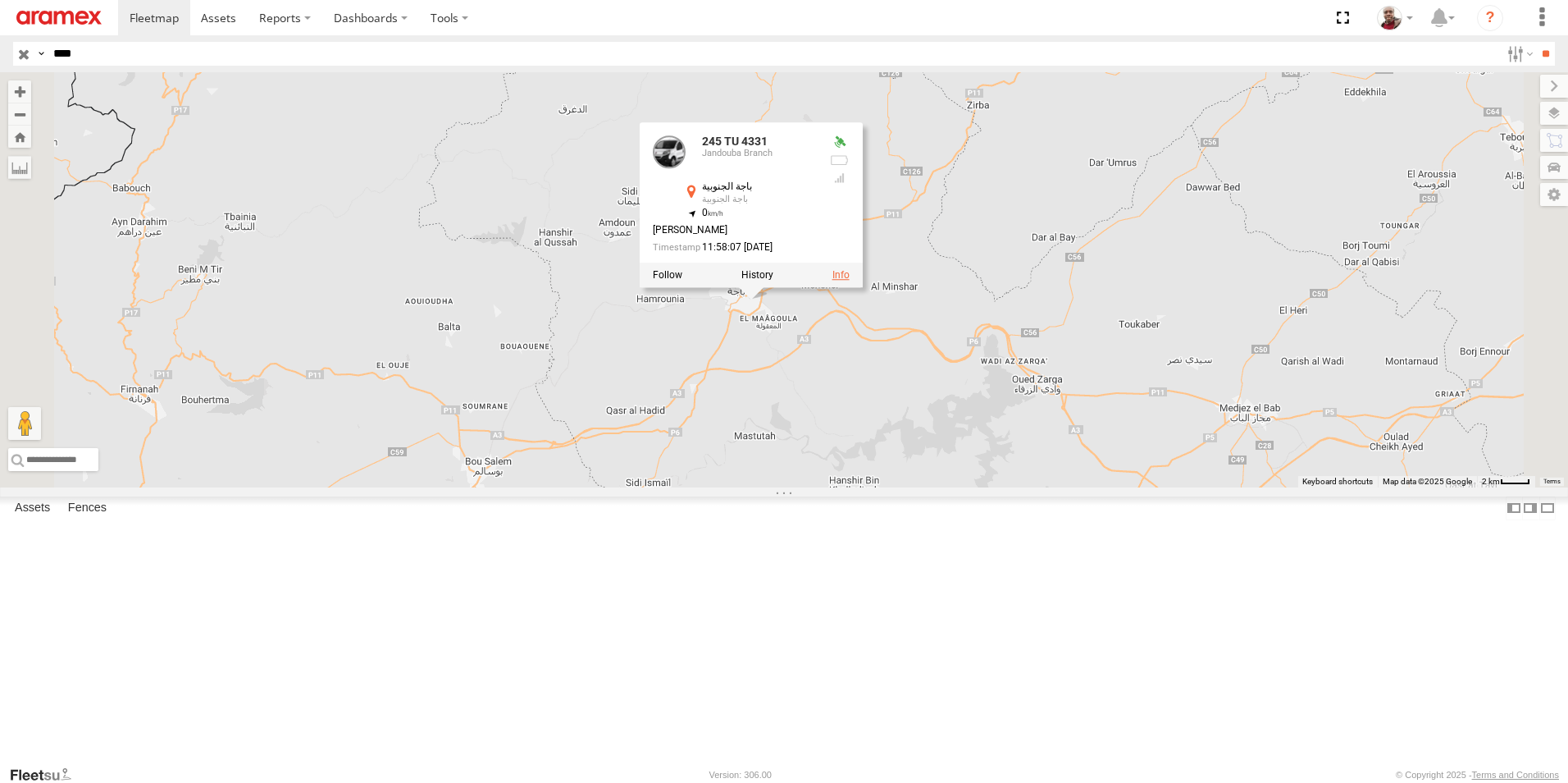
click at [849, 282] on link at bounding box center [841, 275] width 17 height 11
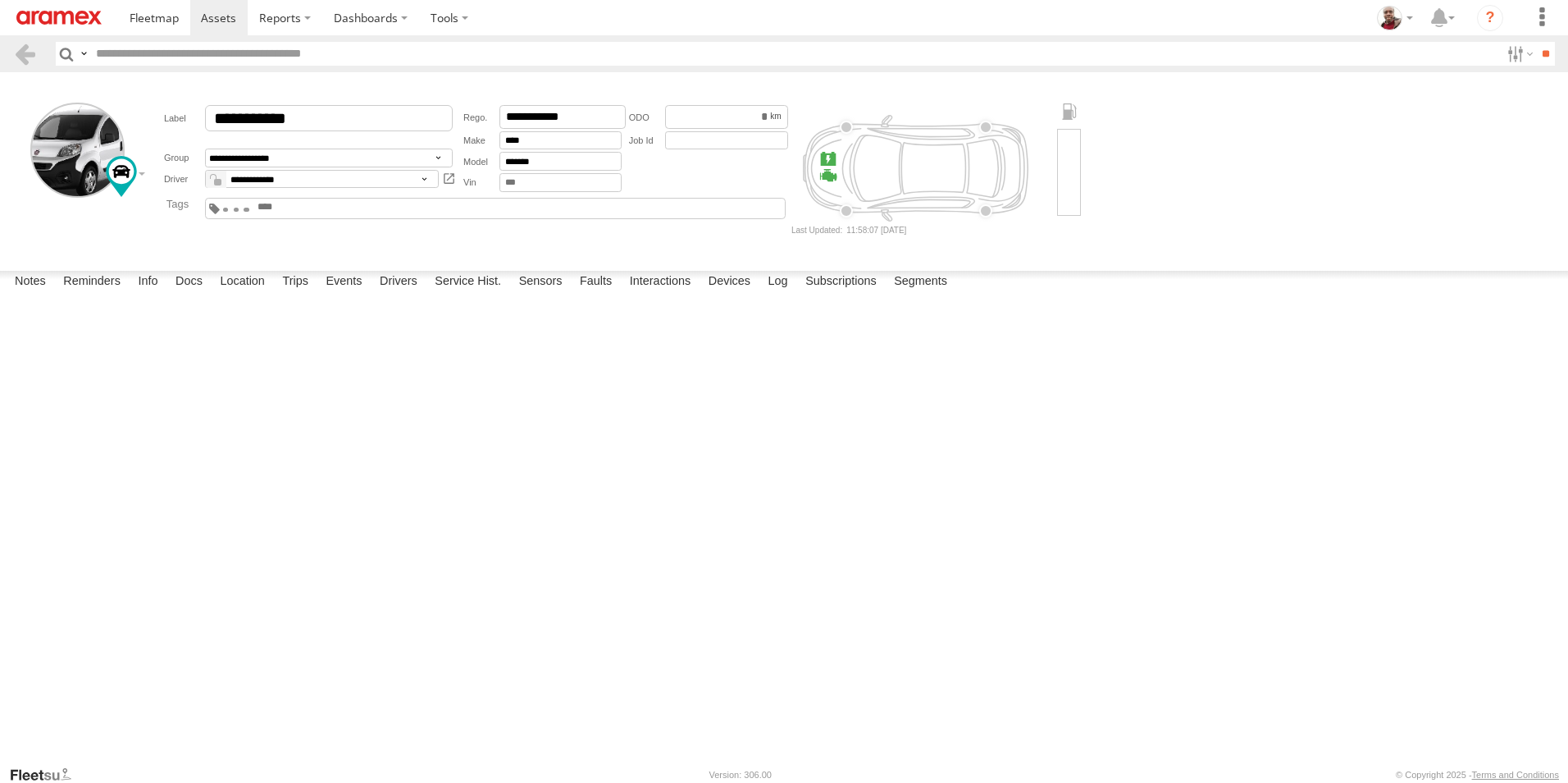
click at [71, 16] on img at bounding box center [59, 17] width 86 height 14
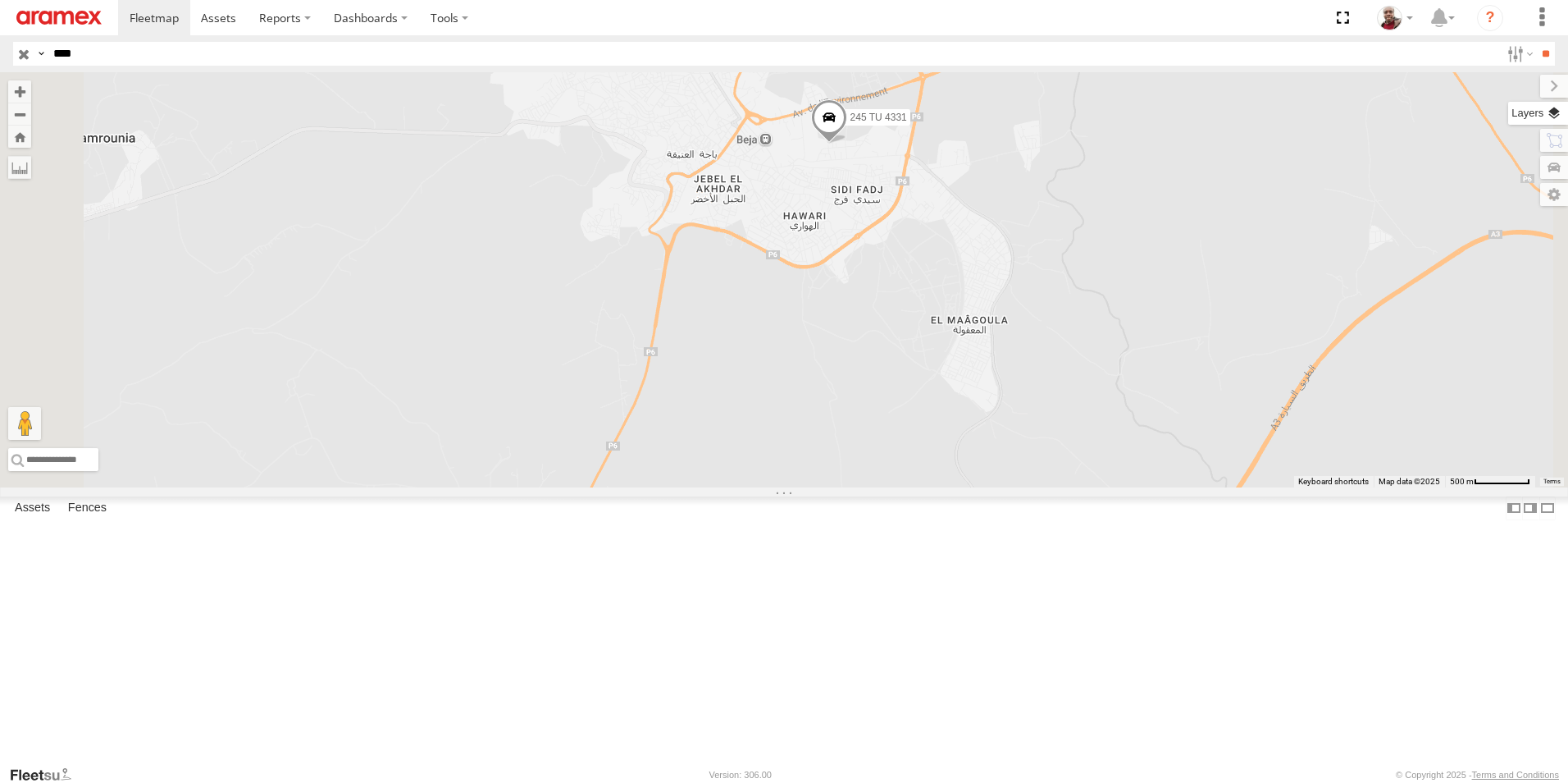
click at [1553, 115] on label at bounding box center [1538, 113] width 60 height 23
click at [0, 0] on label at bounding box center [0, 0] width 0 height 0
click at [0, 0] on span "Satellite + Roadmap" at bounding box center [0, 0] width 0 height 0
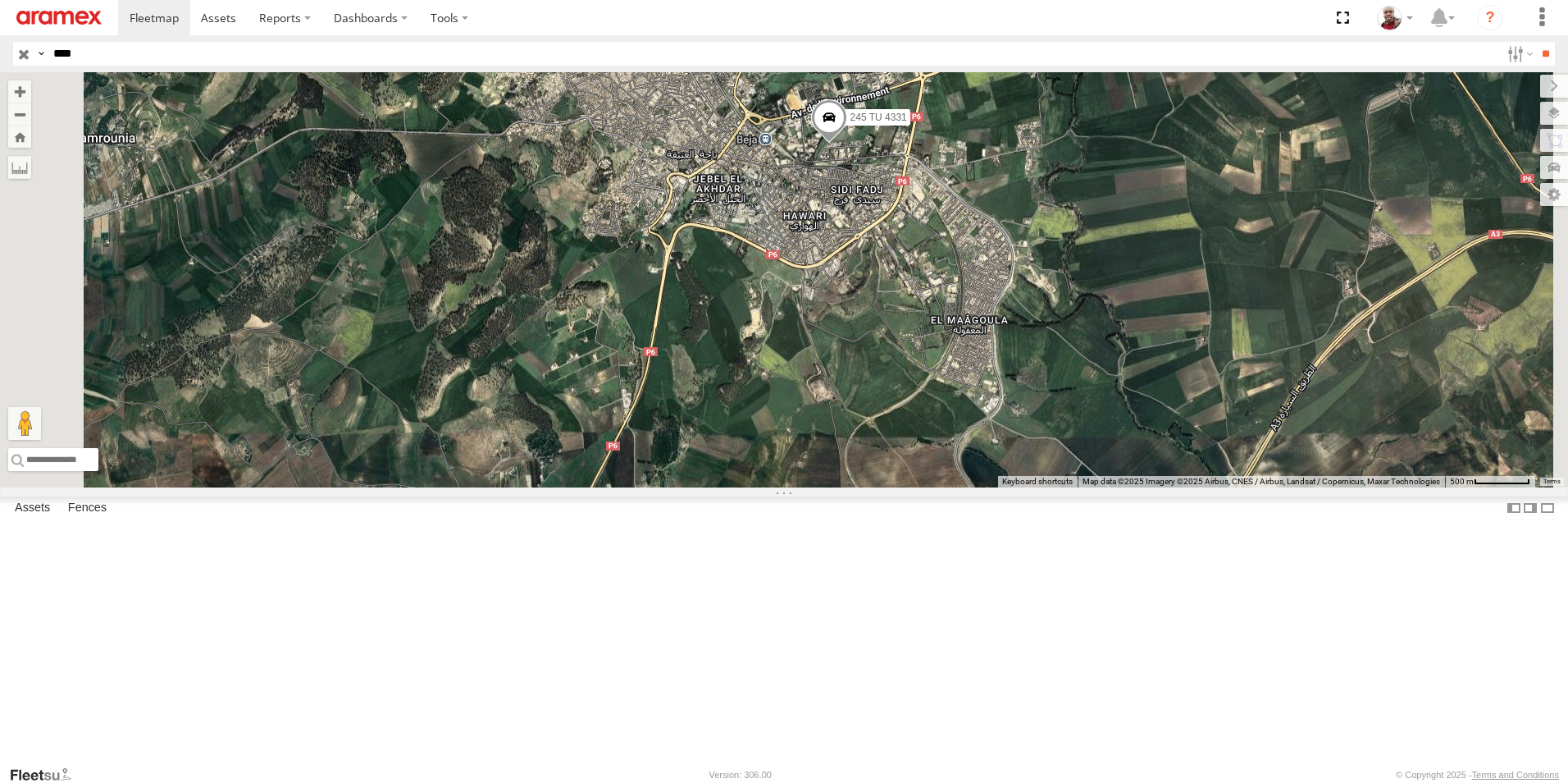
click at [0, 0] on span "Default" at bounding box center [0, 0] width 0 height 0
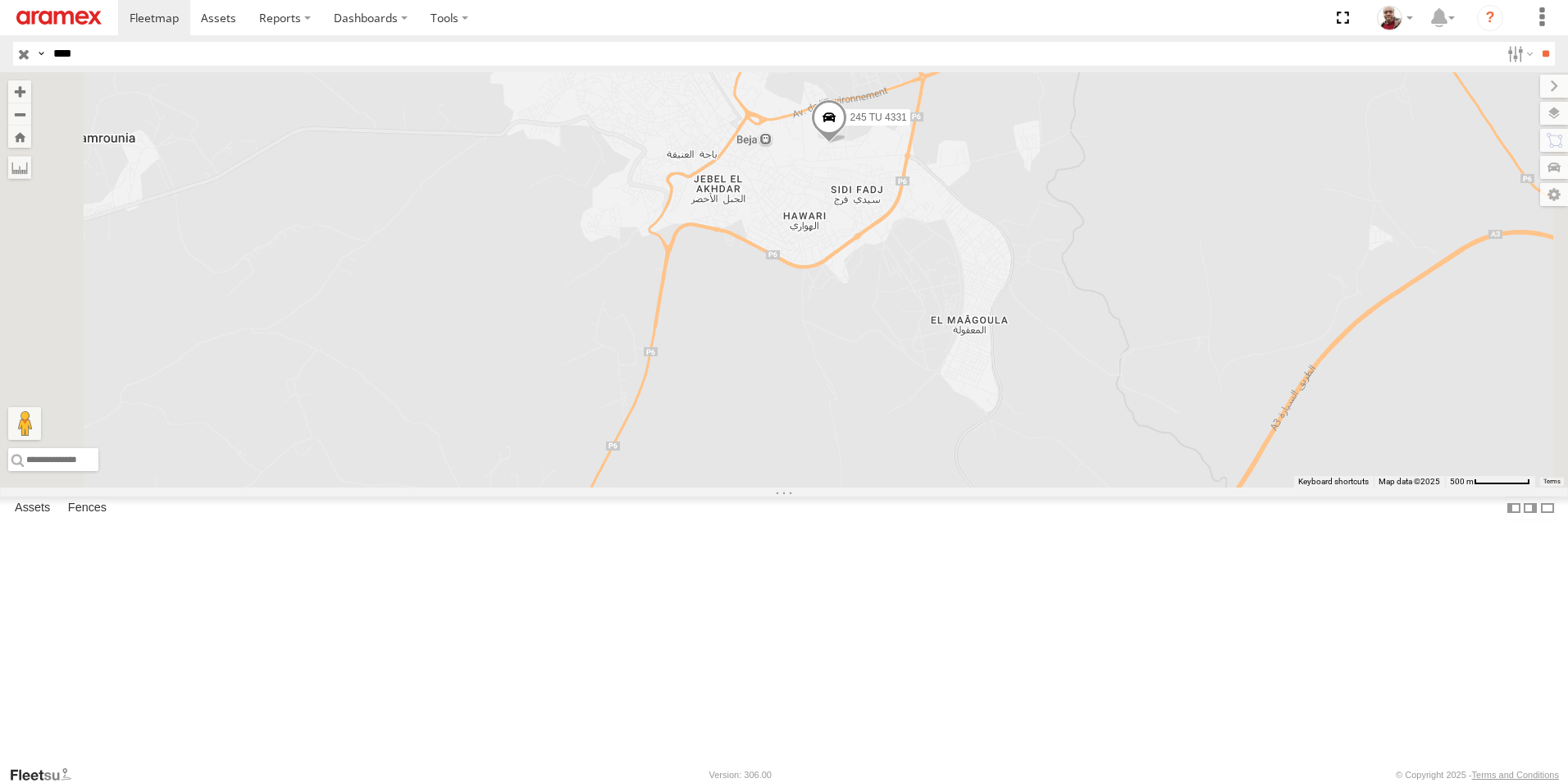
click at [26, 58] on input "button" at bounding box center [23, 54] width 21 height 24
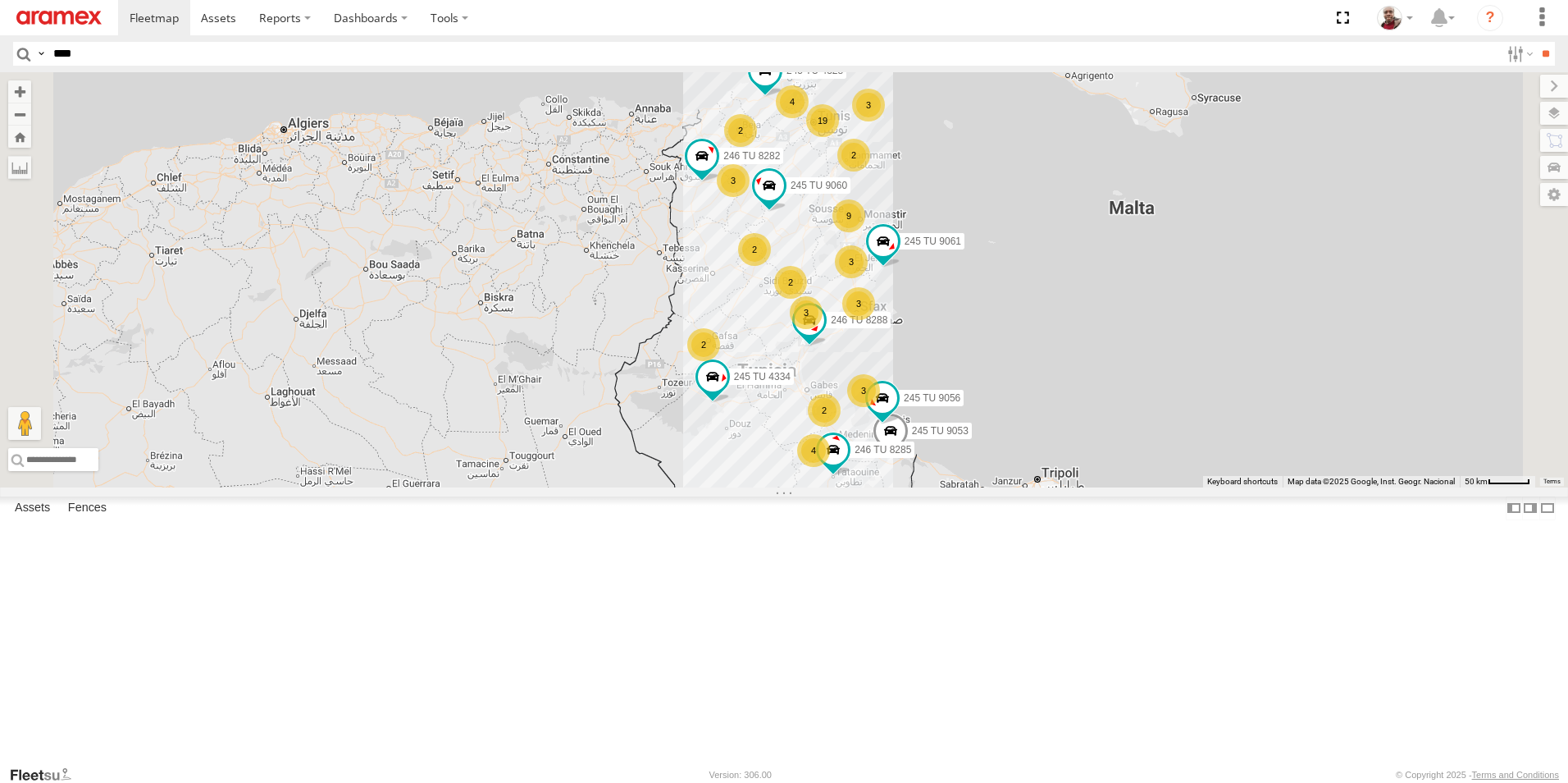
click at [13, 42] on input "button" at bounding box center [23, 54] width 21 height 24
